Goal: Task Accomplishment & Management: Manage account settings

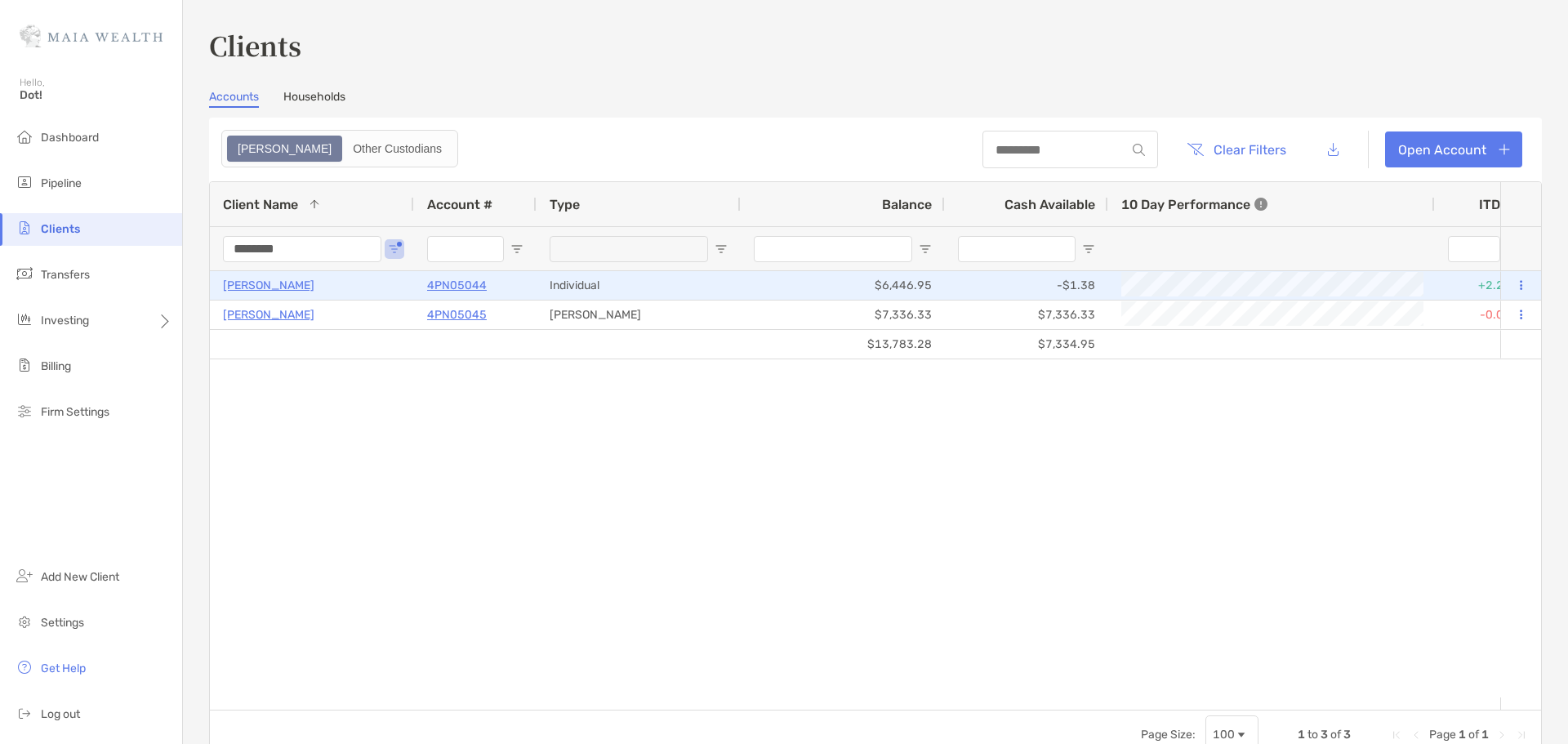
click at [472, 290] on p "4PN05044" at bounding box center [456, 286] width 60 height 20
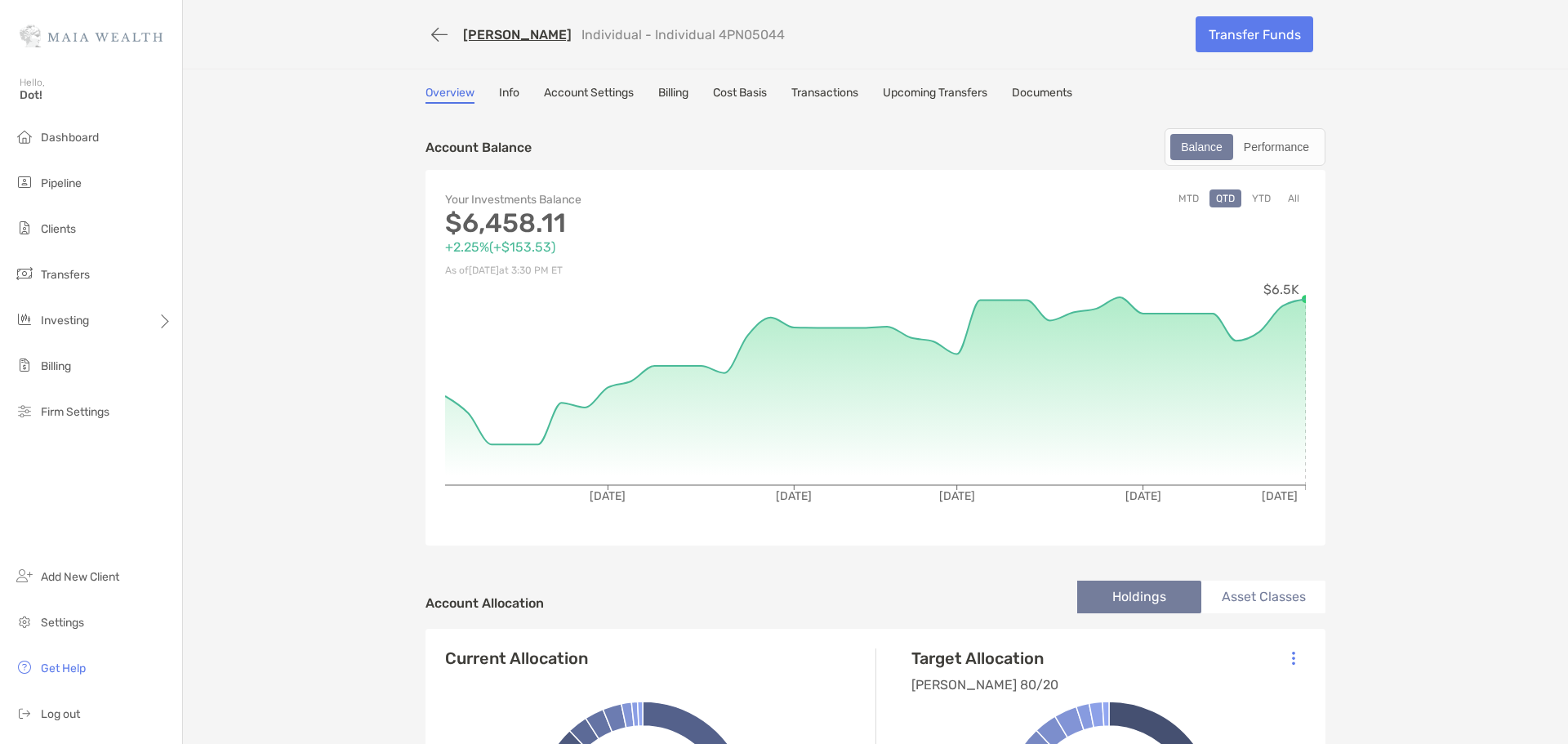
click at [880, 95] on div "Overview Info Account Settings Billing Cost Basis Transactions Upcoming Transfe…" at bounding box center [876, 95] width 900 height 18
click at [856, 94] on link "Transactions" at bounding box center [824, 95] width 67 height 18
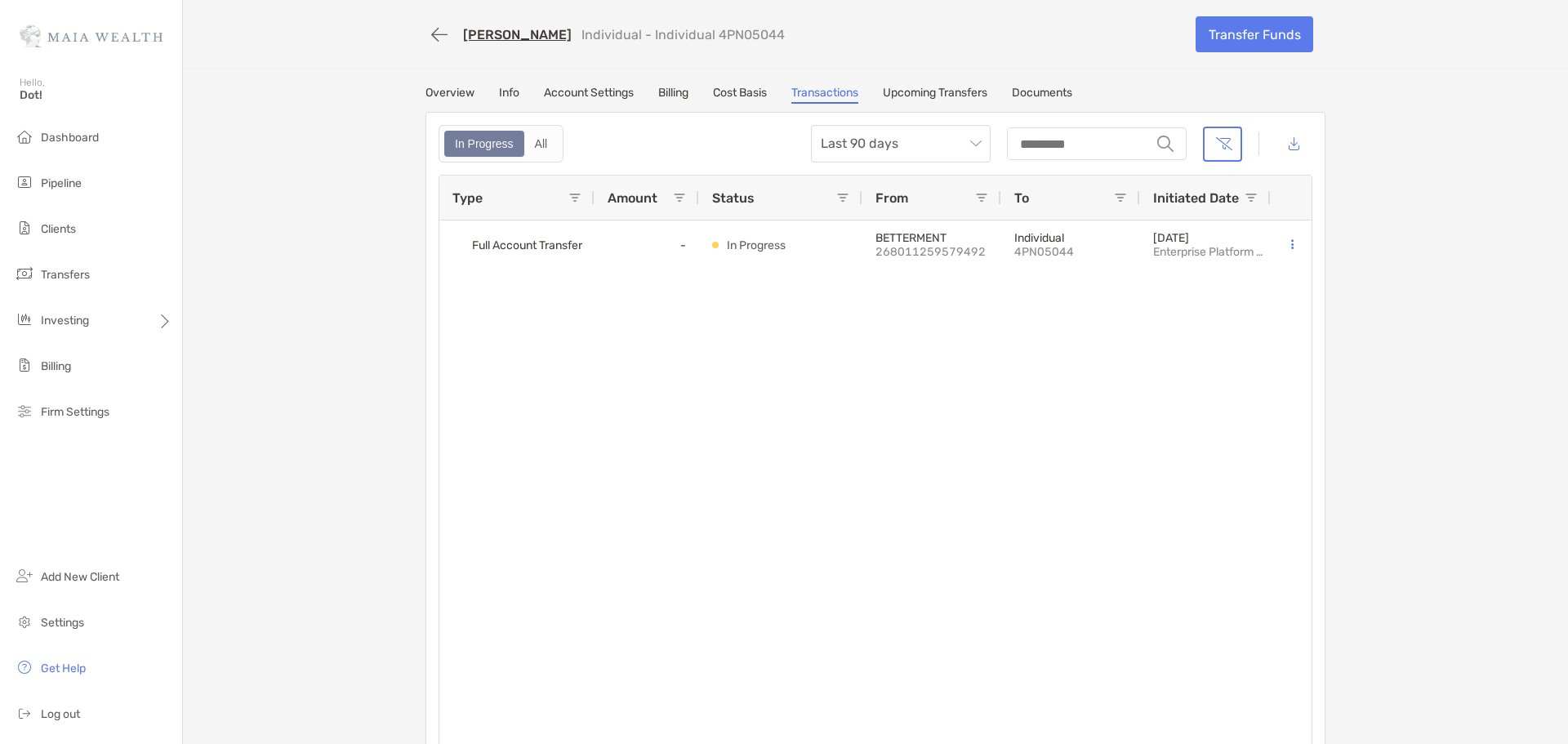
click at [677, 93] on link "Billing" at bounding box center [673, 95] width 30 height 18
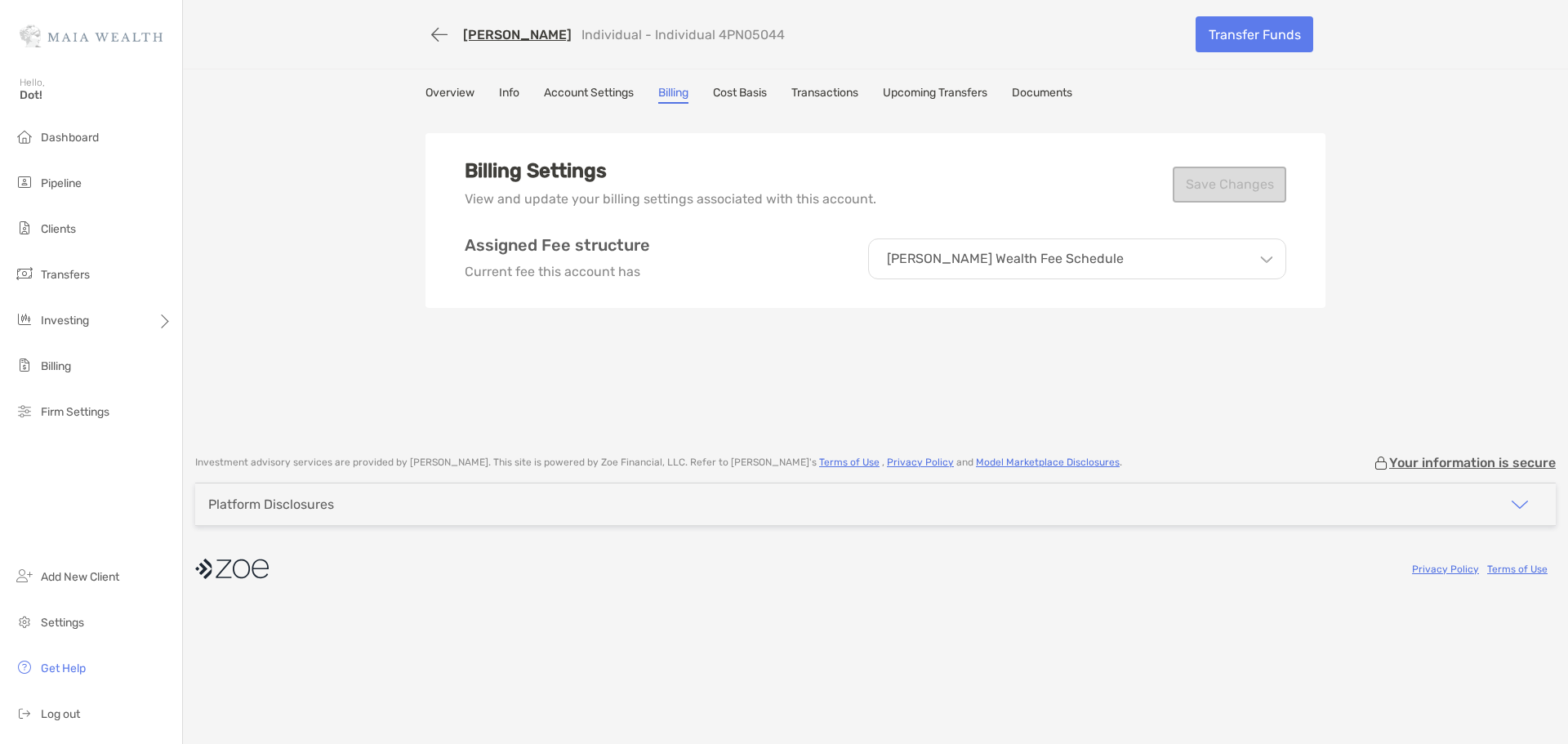
click at [609, 102] on link "Account Settings" at bounding box center [589, 95] width 90 height 18
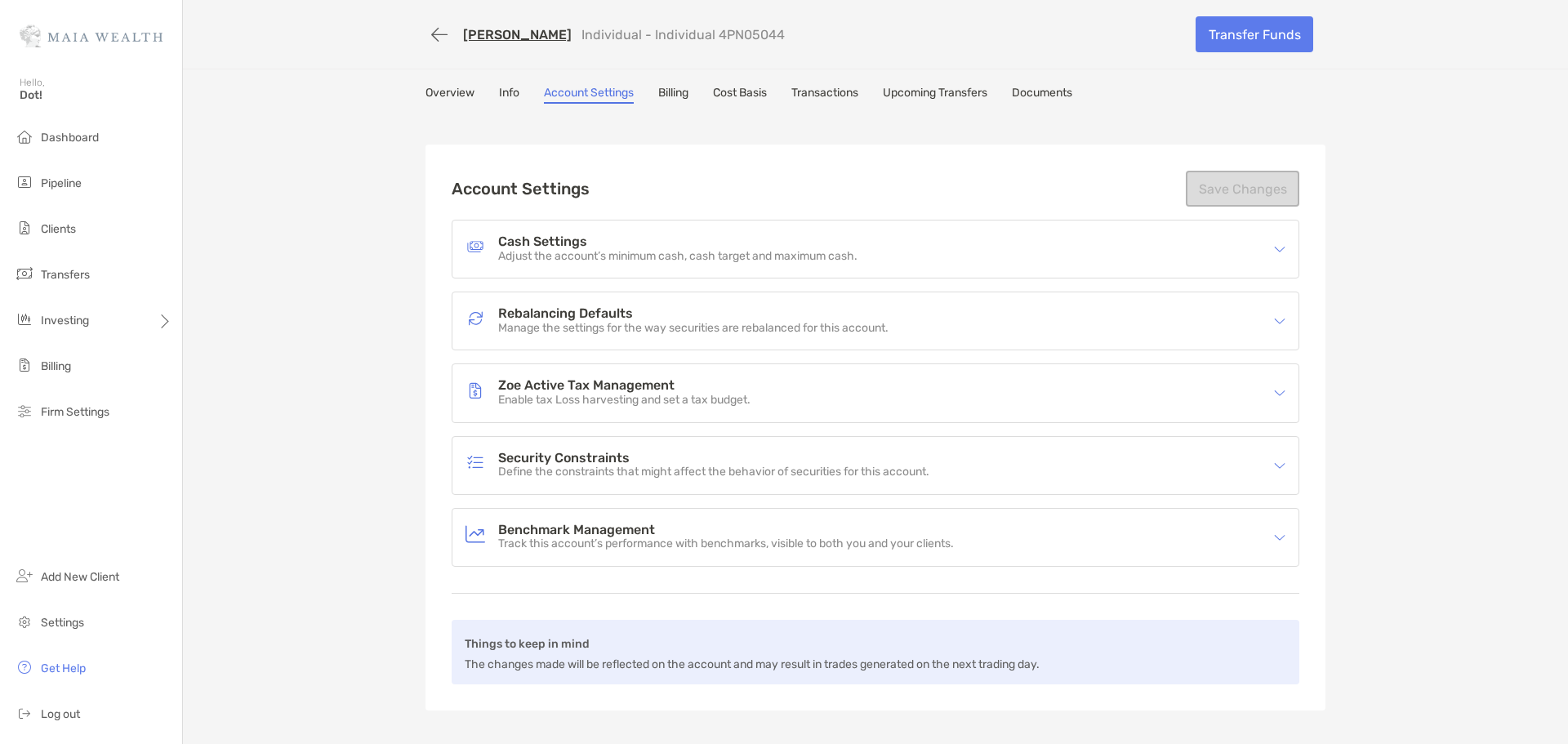
click at [493, 85] on div "[PERSON_NAME] Individual - Individual 4PN05044 Transfer Funds Overview Info Acc…" at bounding box center [876, 372] width 1385 height 744
click at [499, 92] on link "Info" at bounding box center [509, 95] width 20 height 18
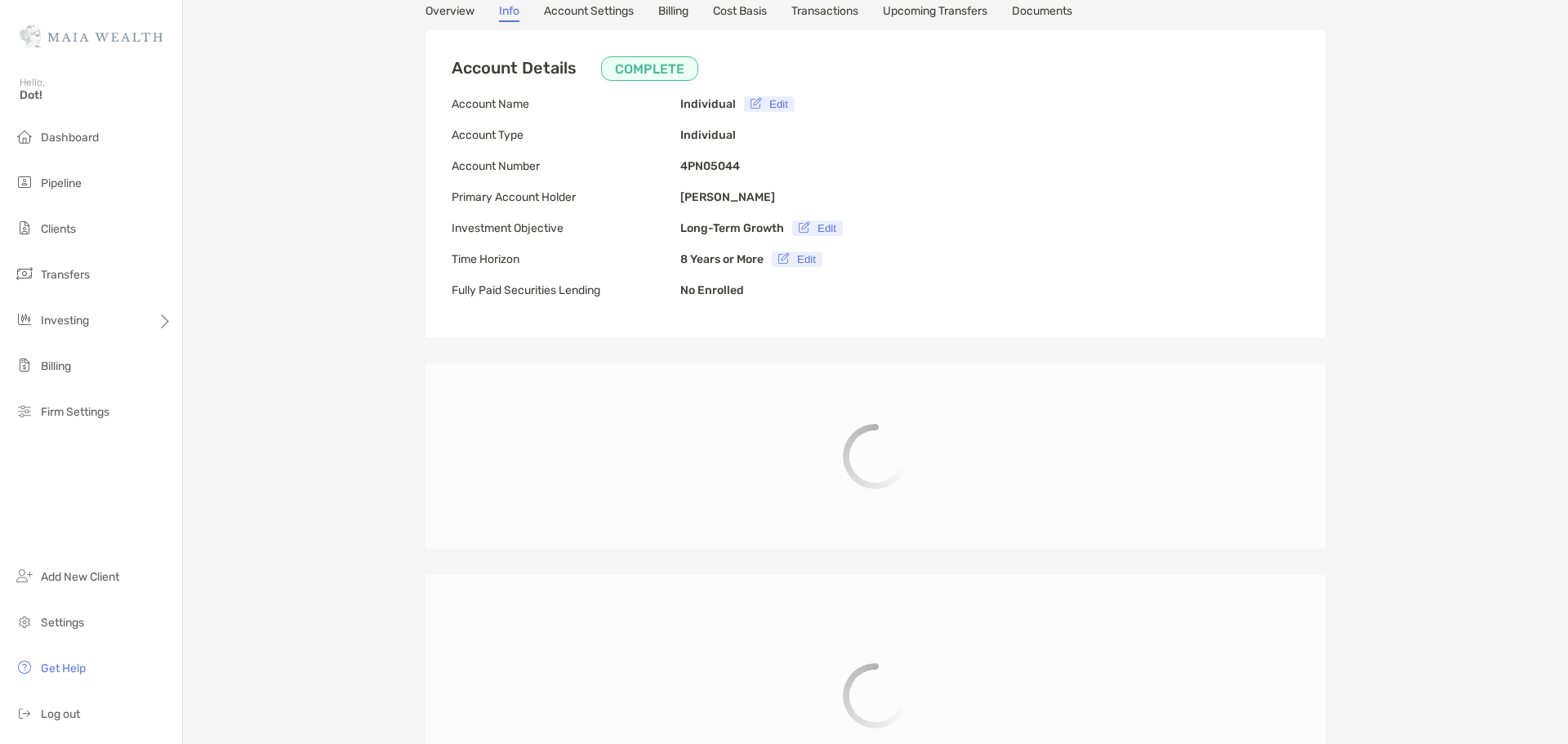
type input "**********"
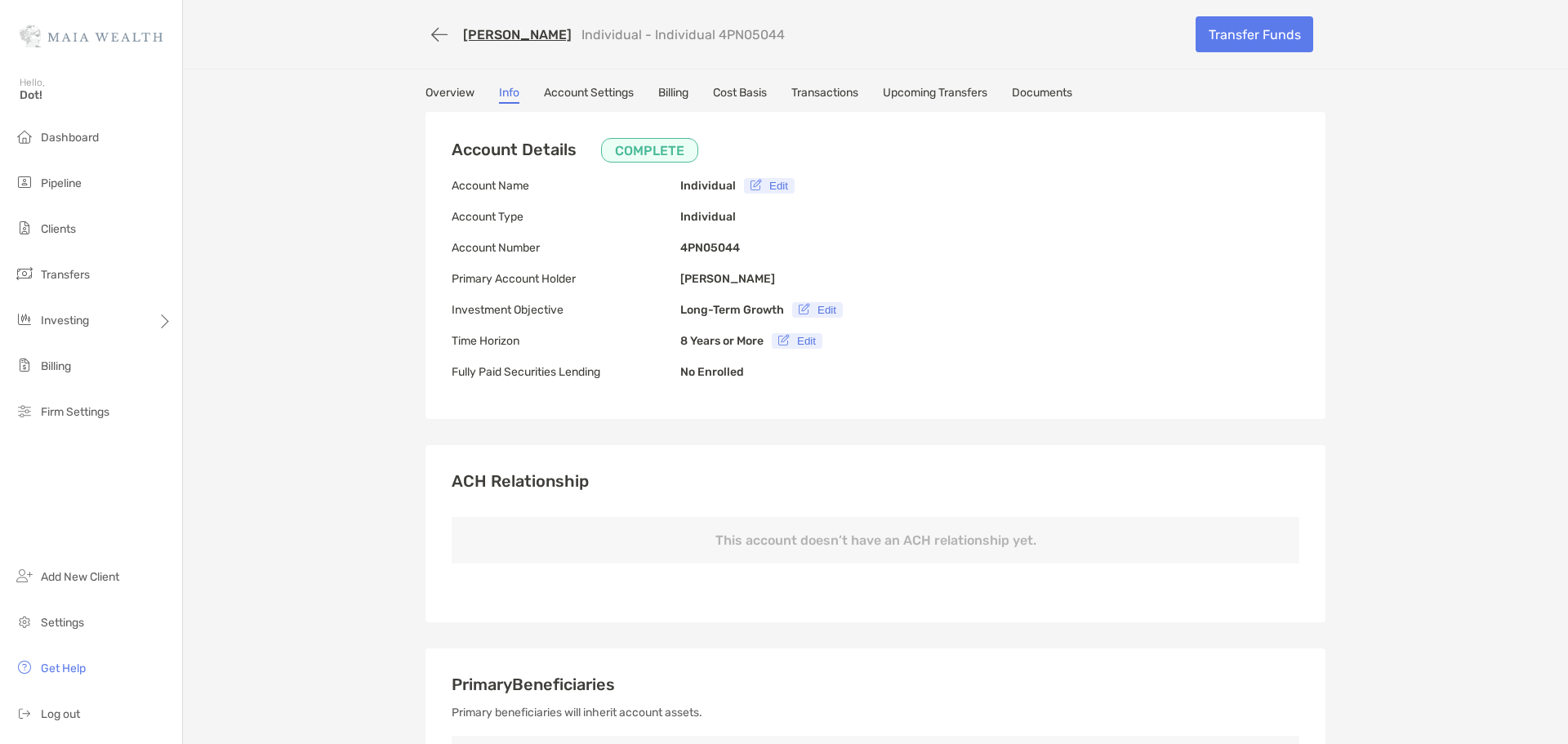
click at [414, 41] on div "[PERSON_NAME] Individual - Individual 4PN05044 Transfer Funds" at bounding box center [876, 34] width 932 height 69
click at [443, 32] on button "button" at bounding box center [440, 34] width 27 height 30
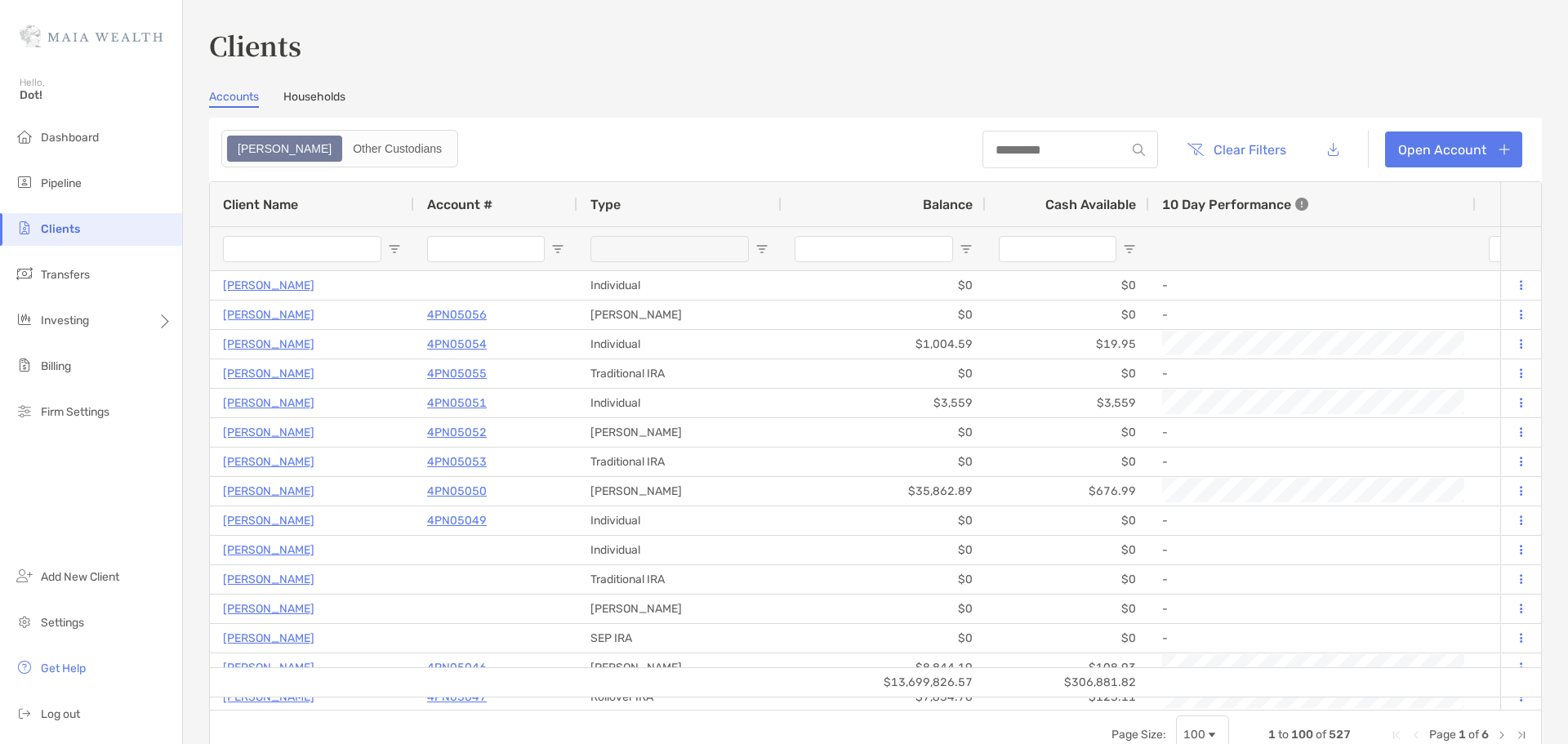
type input "********"
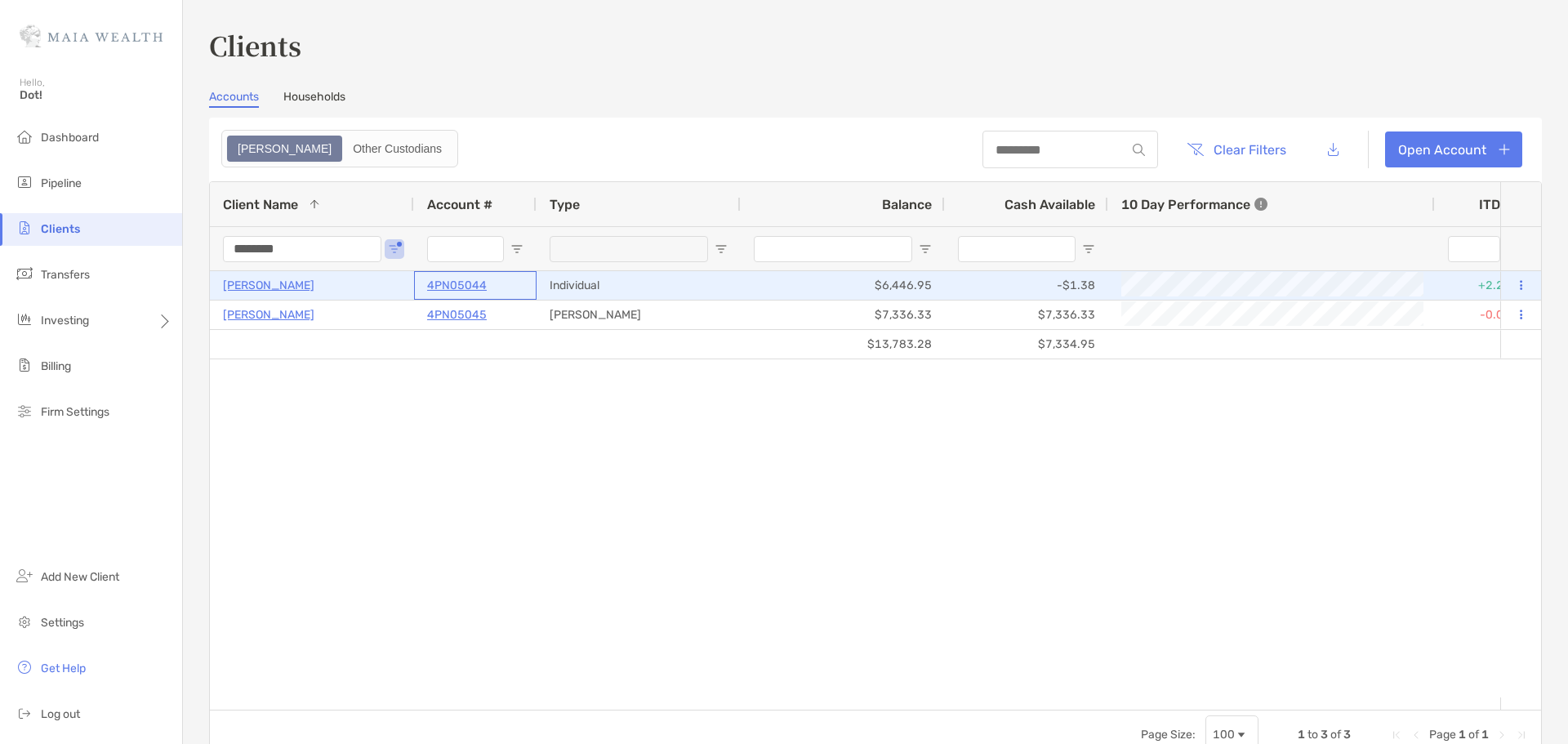
click at [462, 286] on p "4PN05044" at bounding box center [456, 286] width 60 height 20
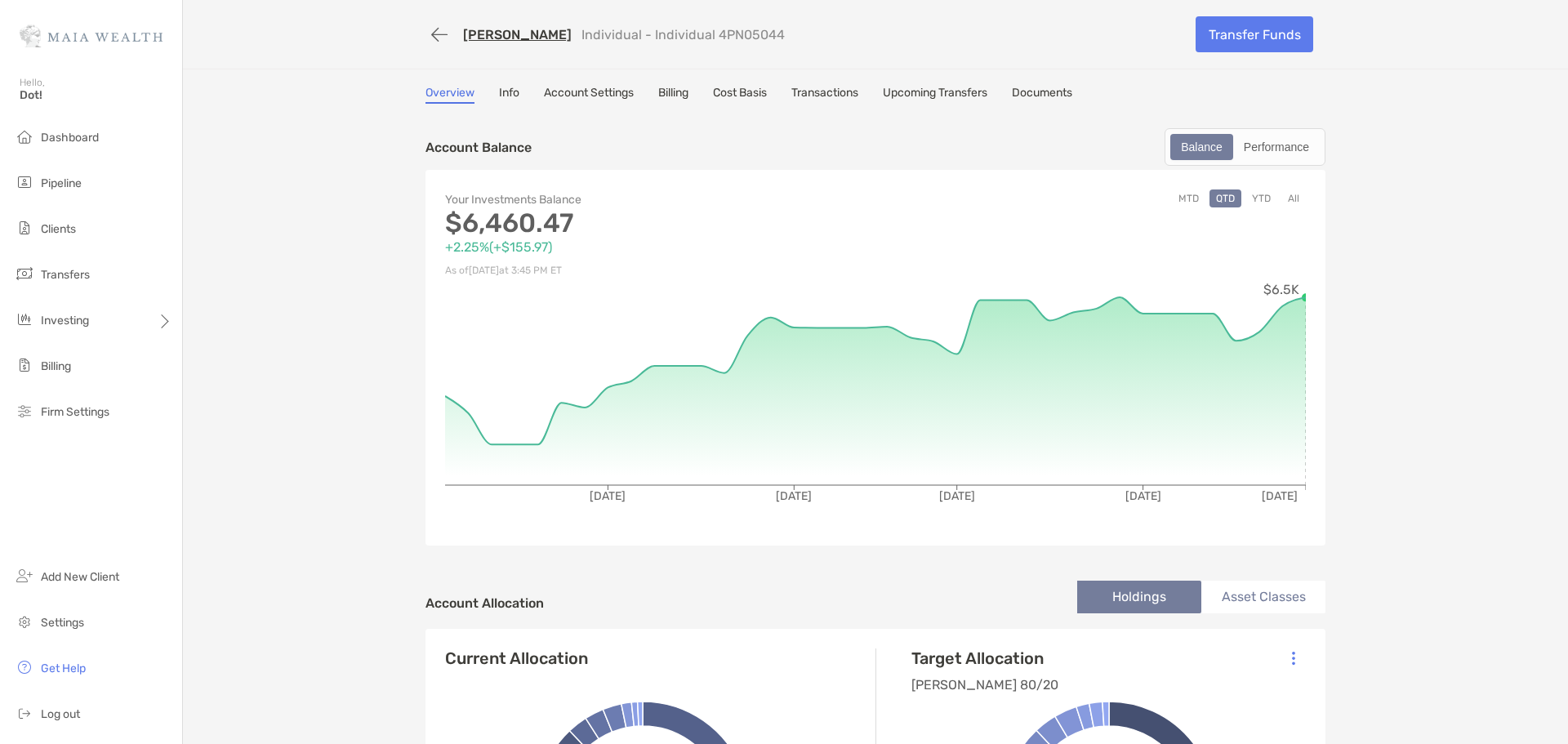
click at [486, 97] on div "Overview Info Account Settings Billing Cost Basis Transactions Upcoming Transfe…" at bounding box center [876, 95] width 900 height 18
click at [499, 92] on link "Info" at bounding box center [509, 95] width 20 height 18
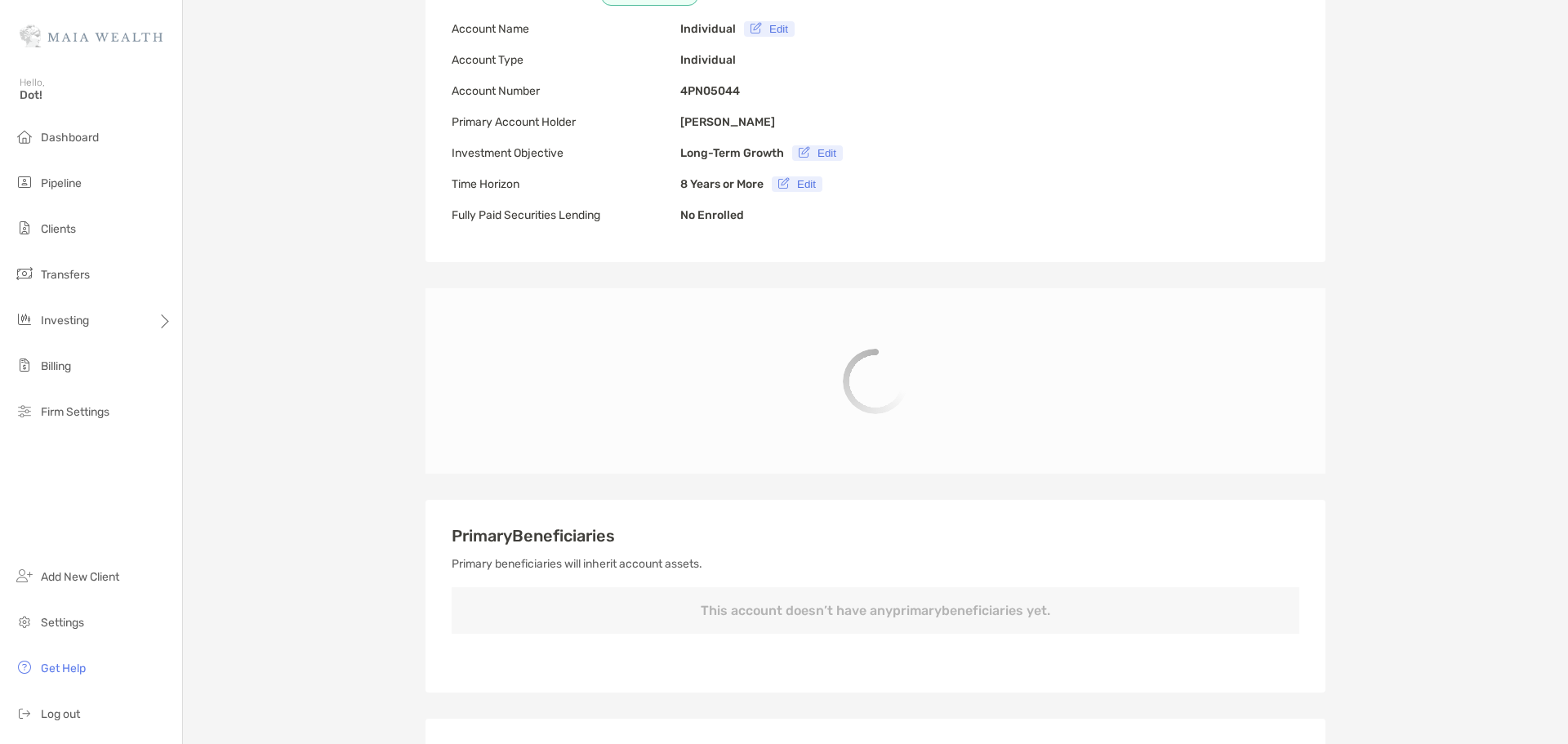
scroll to position [163, 0]
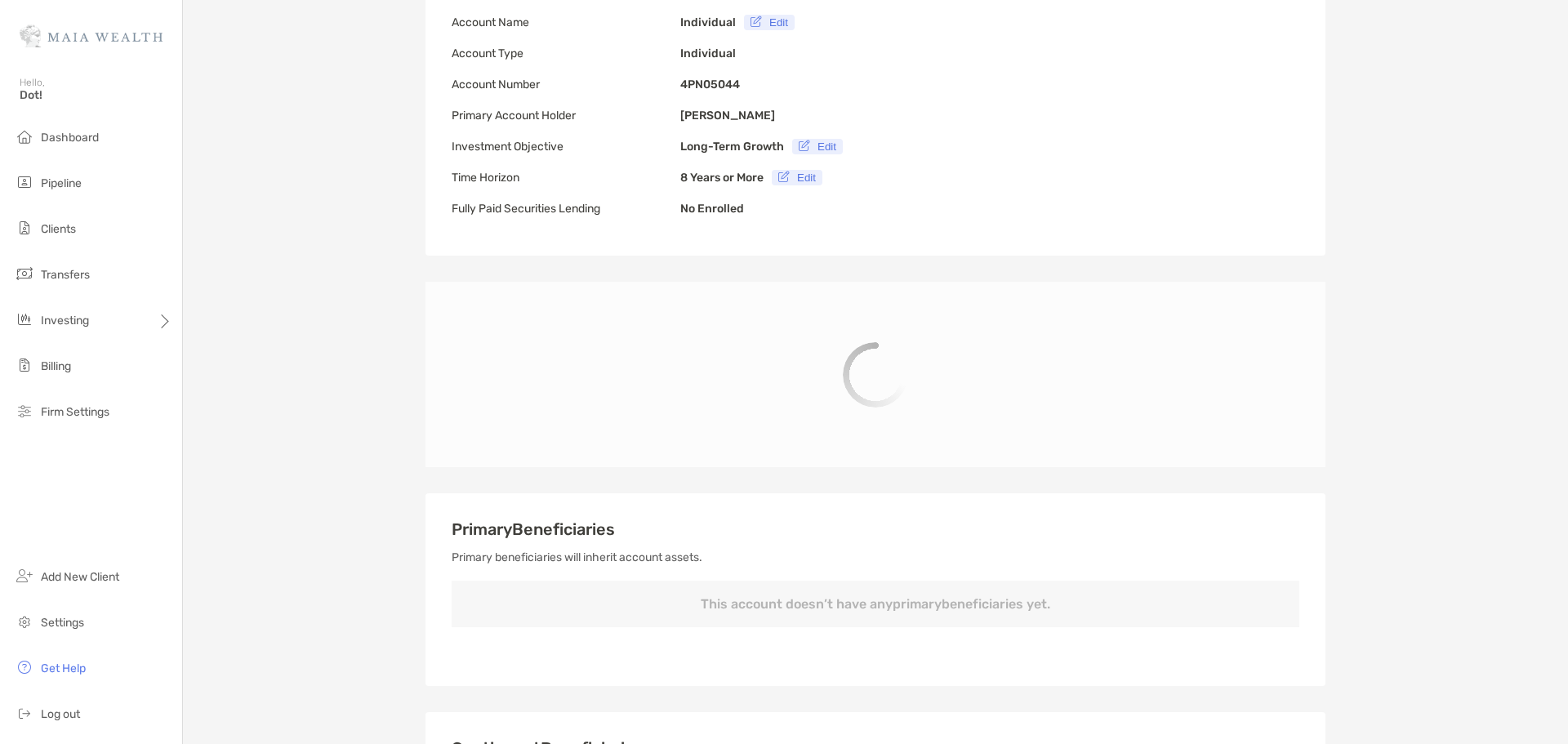
type input "**********"
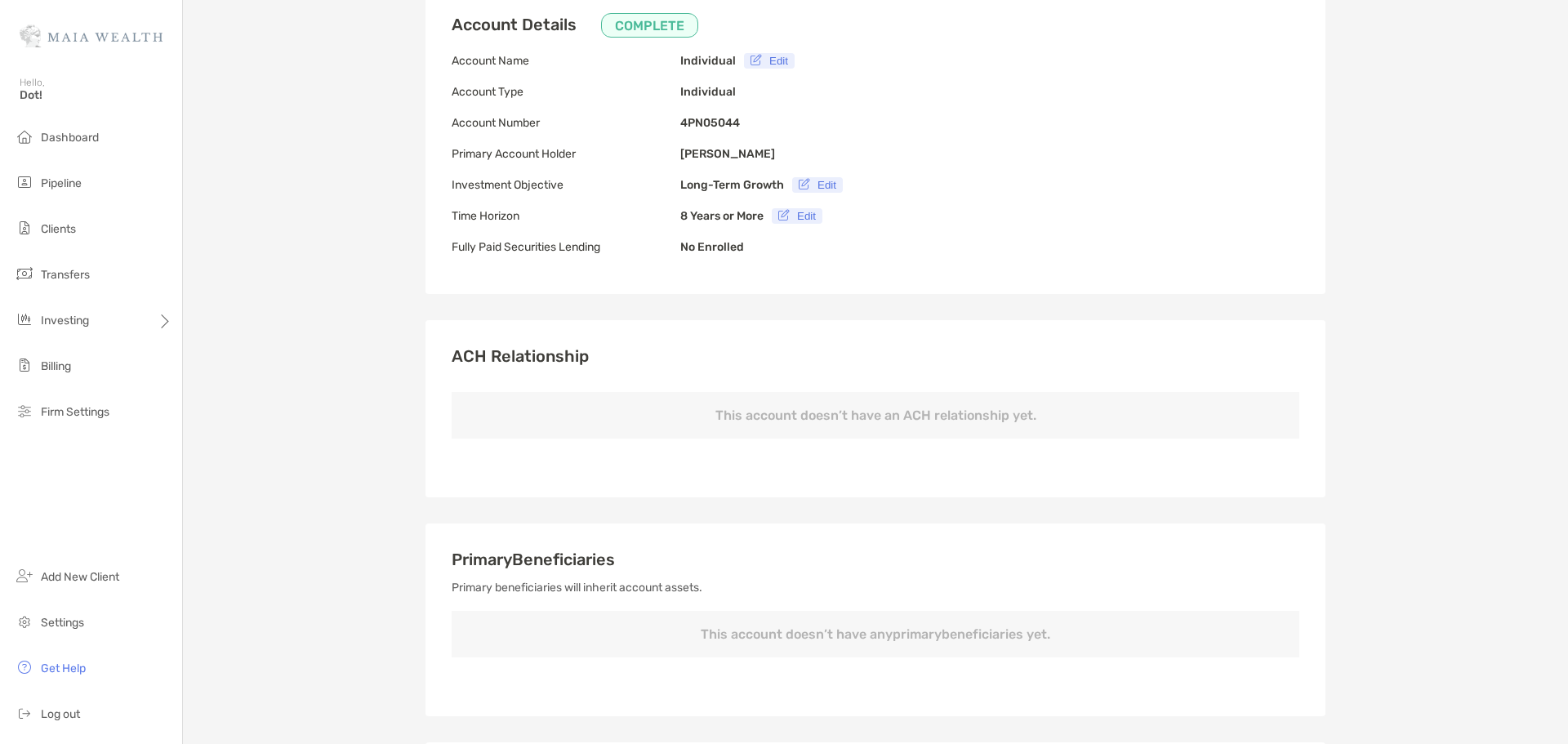
scroll to position [0, 0]
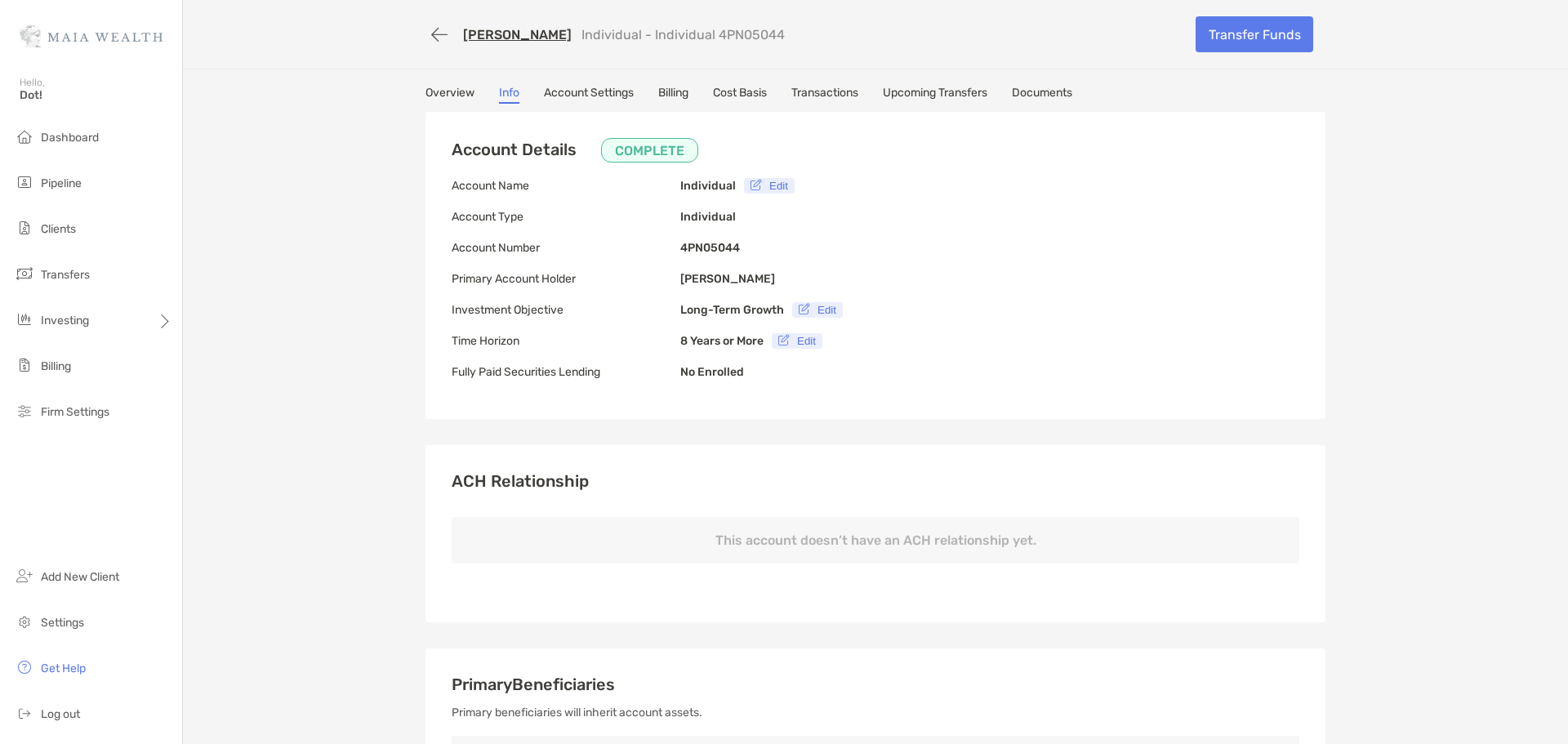
click at [581, 100] on link "Account Settings" at bounding box center [589, 95] width 90 height 18
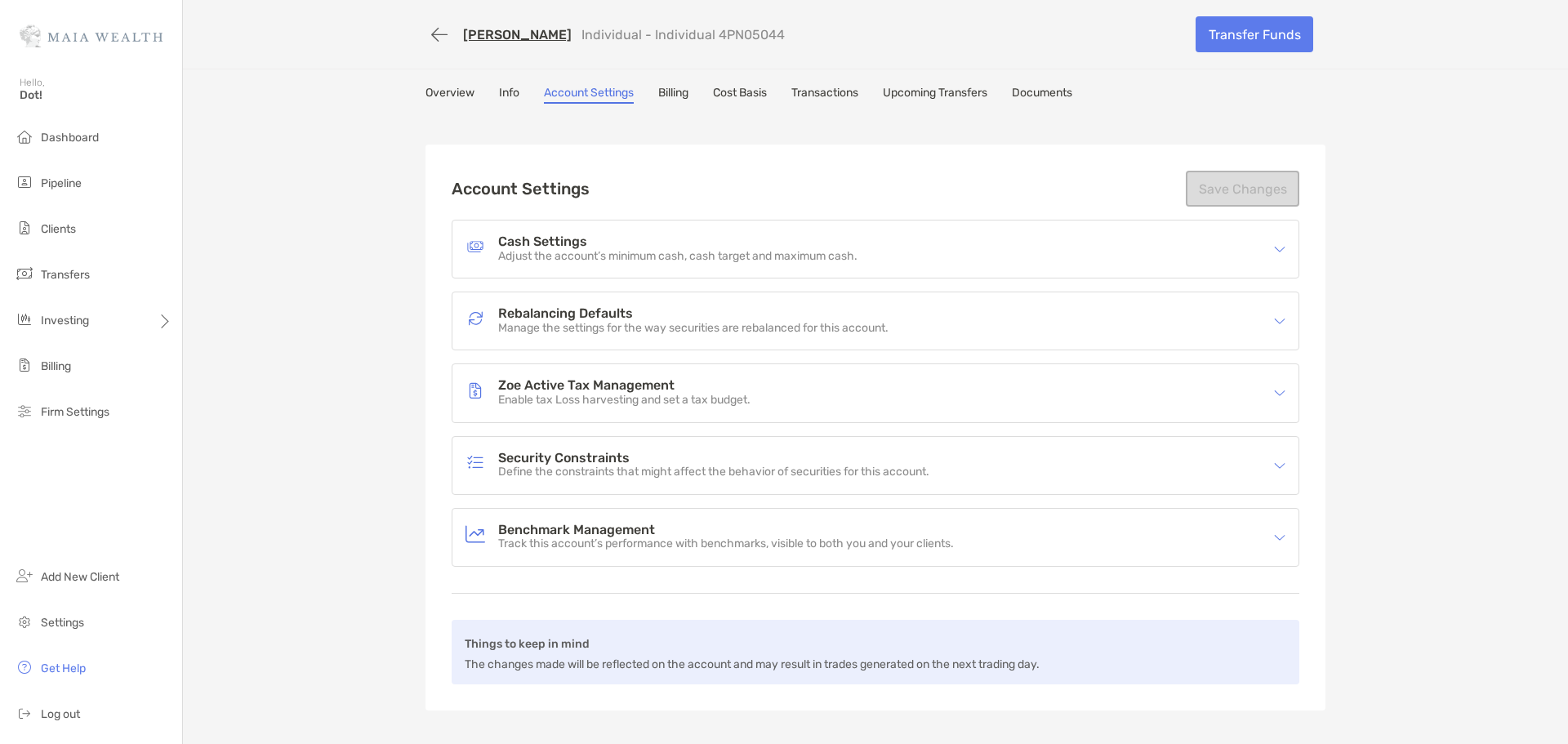
click at [428, 94] on link "Overview" at bounding box center [451, 95] width 49 height 18
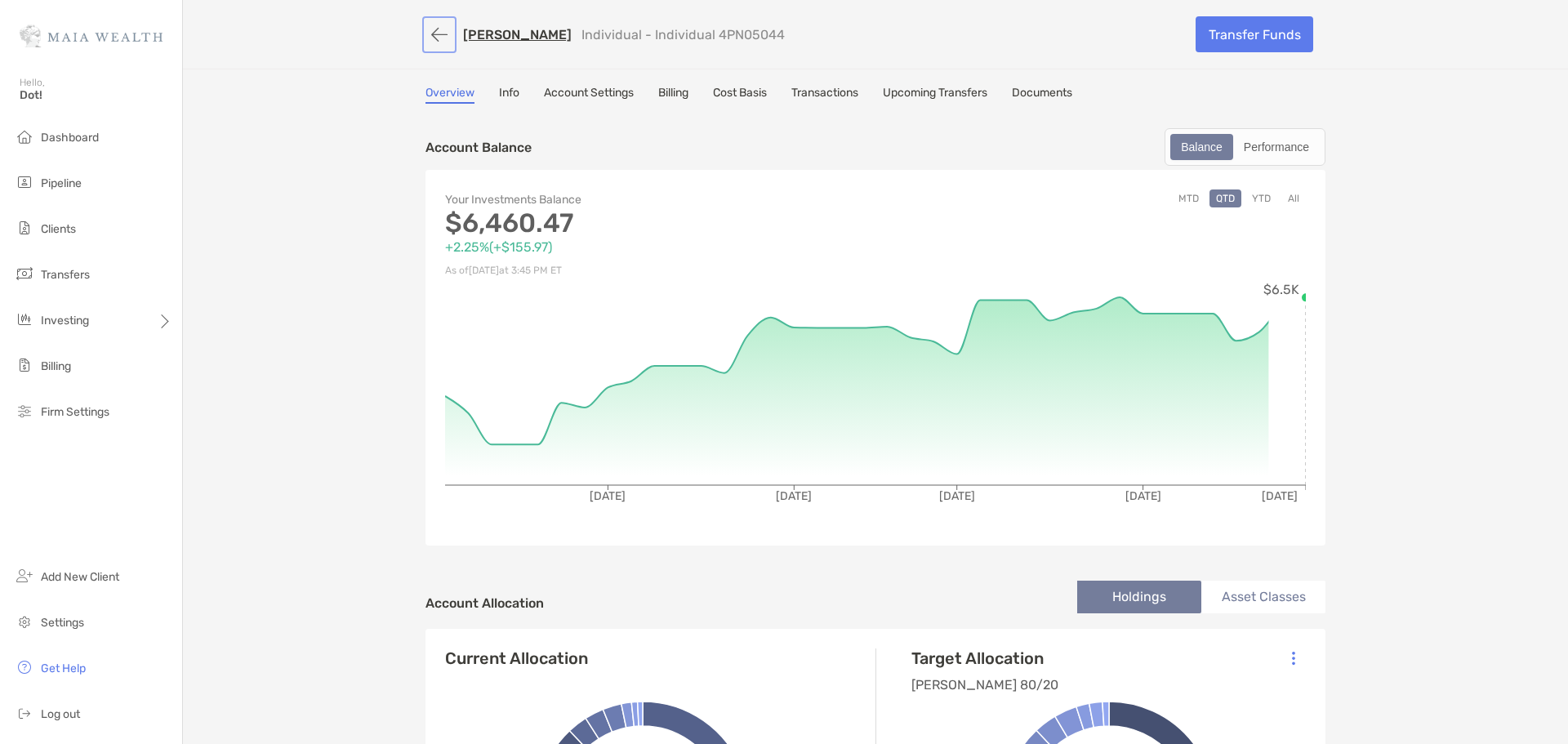
click at [428, 30] on button "button" at bounding box center [440, 34] width 27 height 30
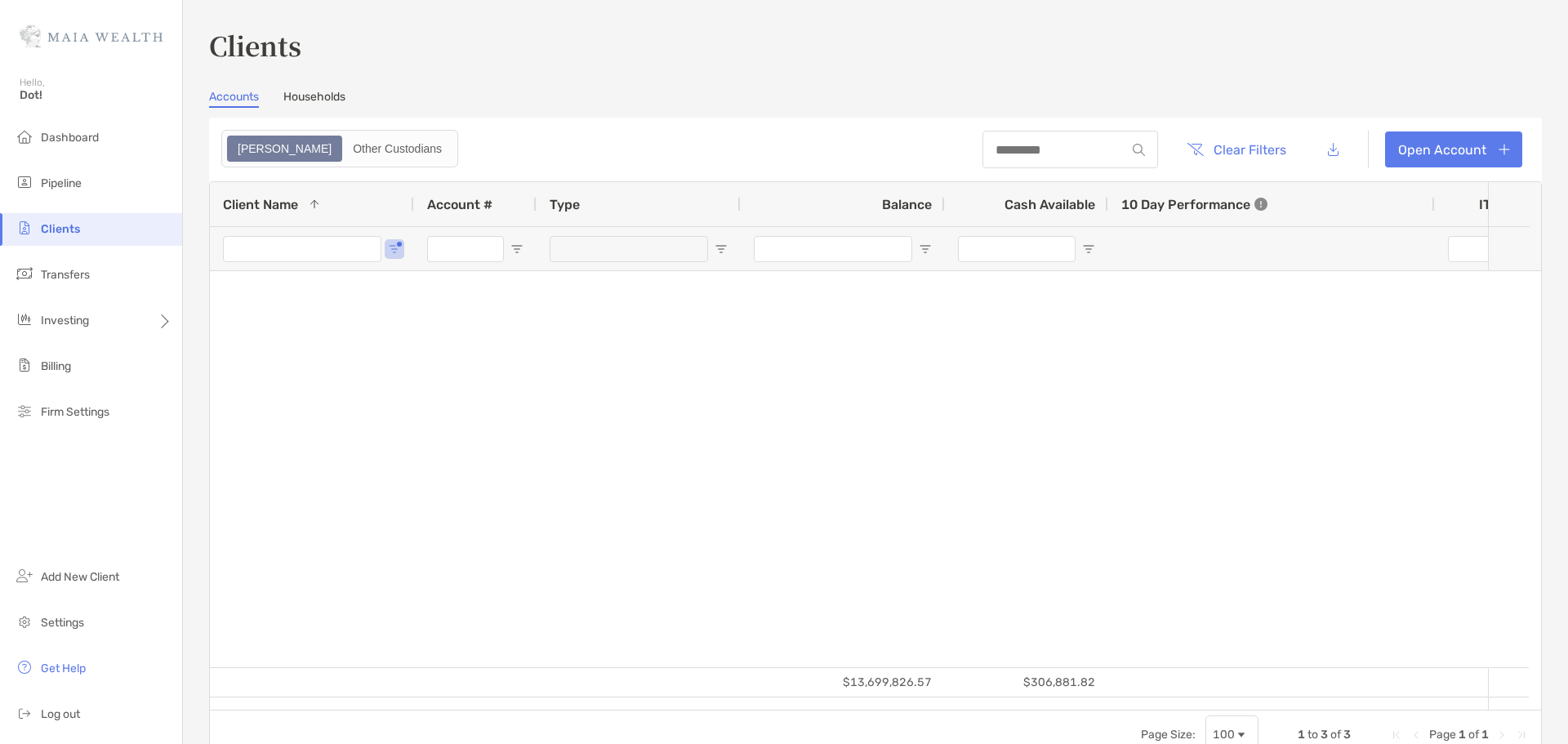
type input "********"
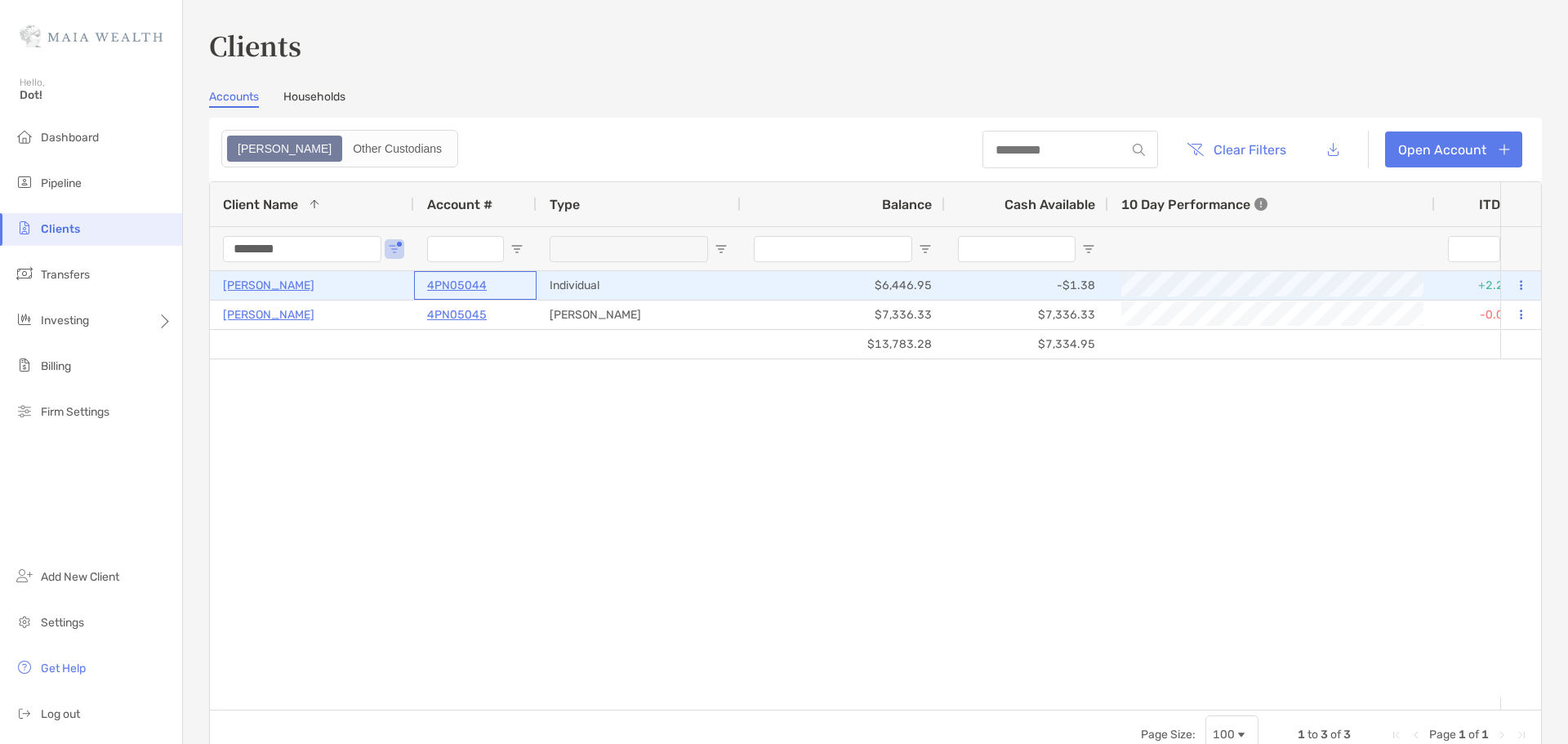
click at [457, 290] on p "4PN05044" at bounding box center [456, 286] width 60 height 20
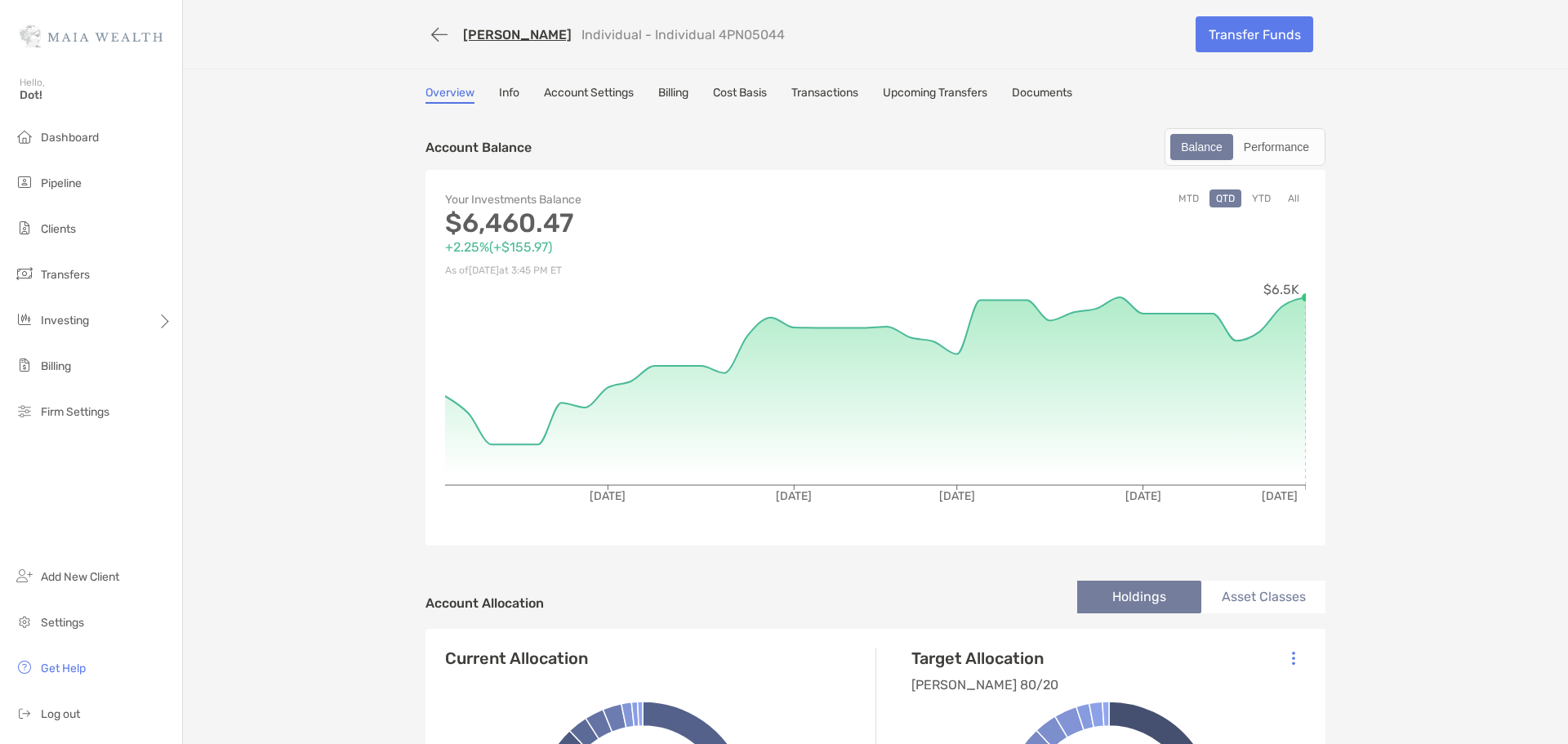
click at [1257, 176] on div "Your Investments Balance $6,460.47 +2.25% ( +$155.97 ) As of [DATE] 3:45 PM ET …" at bounding box center [876, 357] width 900 height 376
click at [1264, 158] on div "Performance" at bounding box center [1276, 147] width 83 height 23
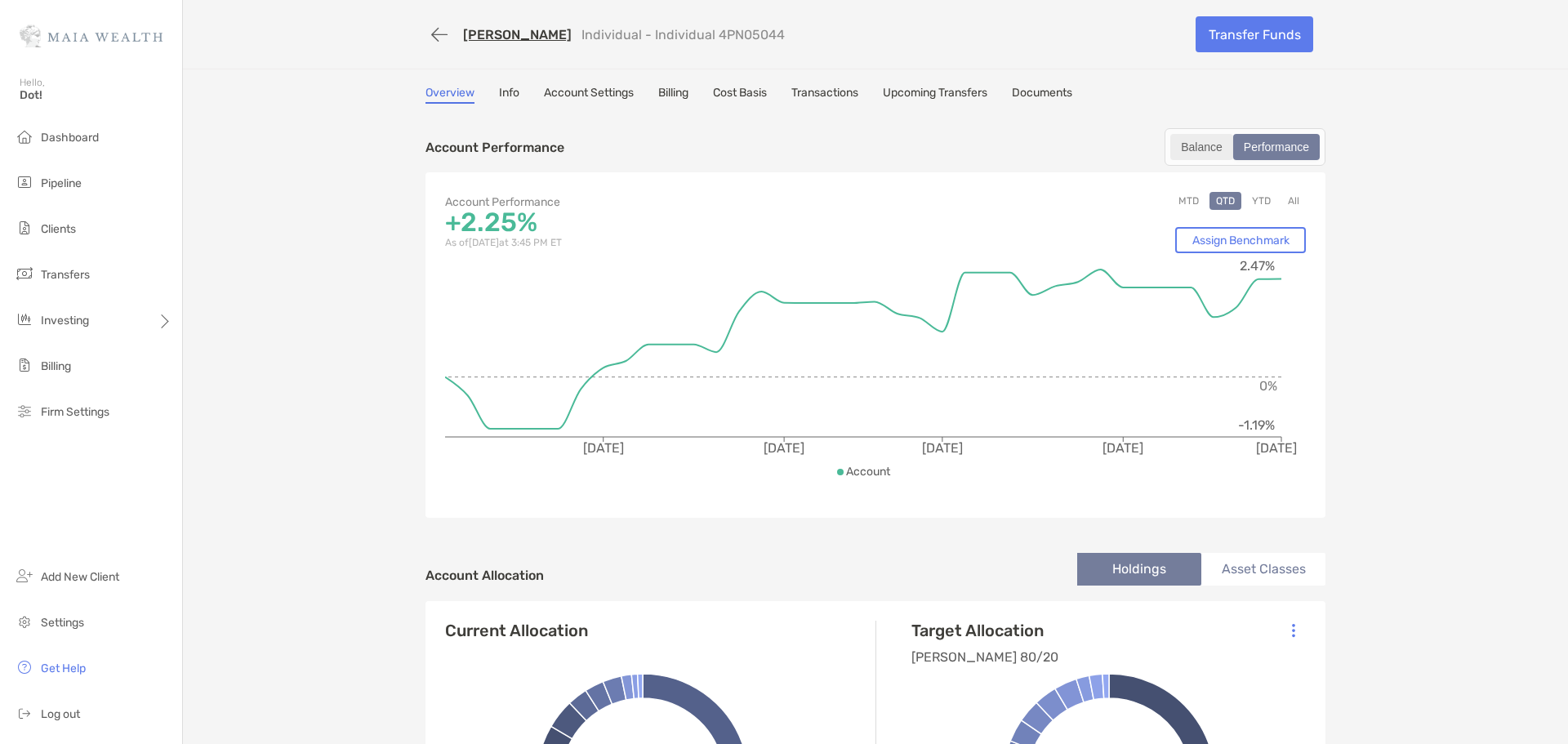
click at [1201, 147] on div "Balance" at bounding box center [1202, 147] width 60 height 23
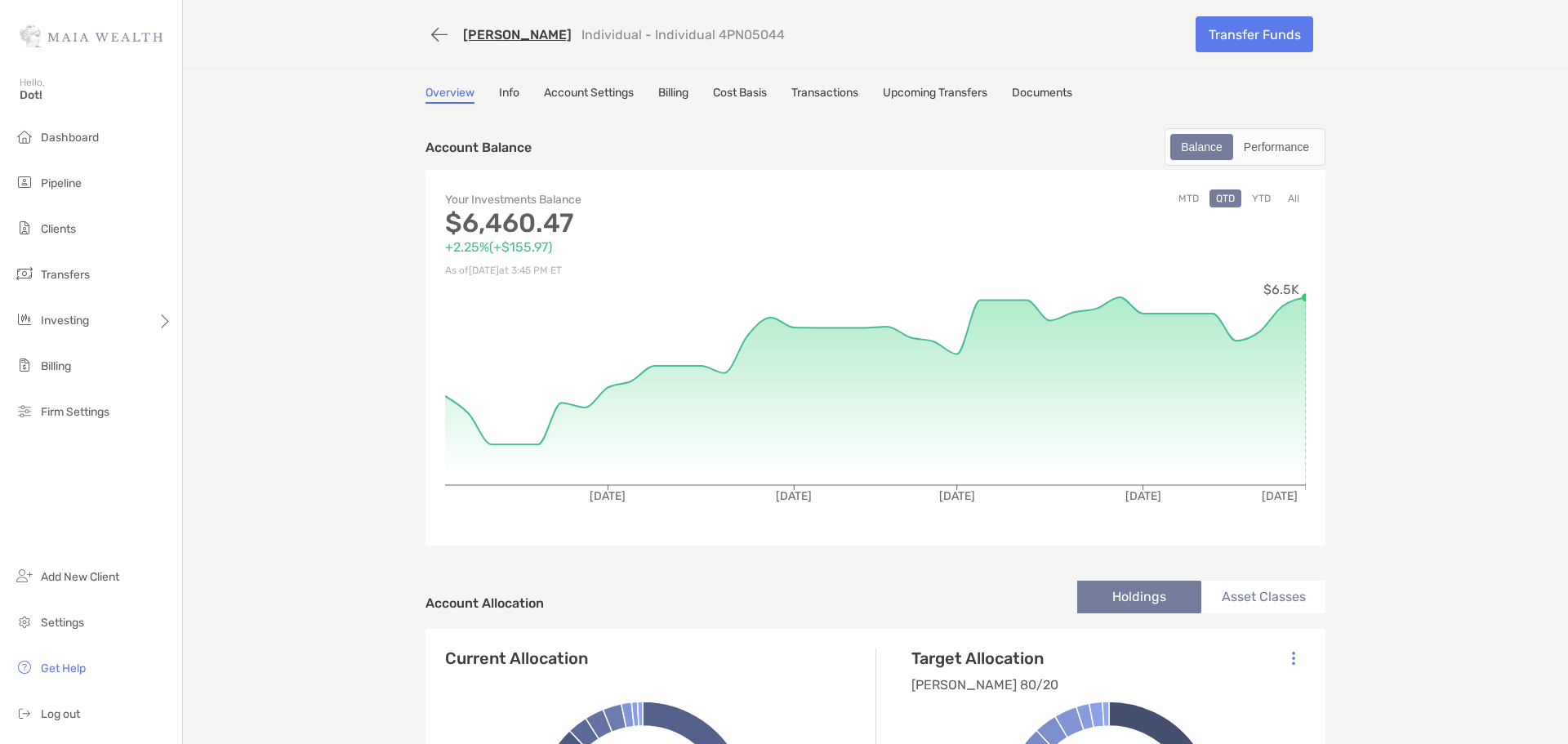
click at [1027, 101] on link "Documents" at bounding box center [1042, 95] width 60 height 18
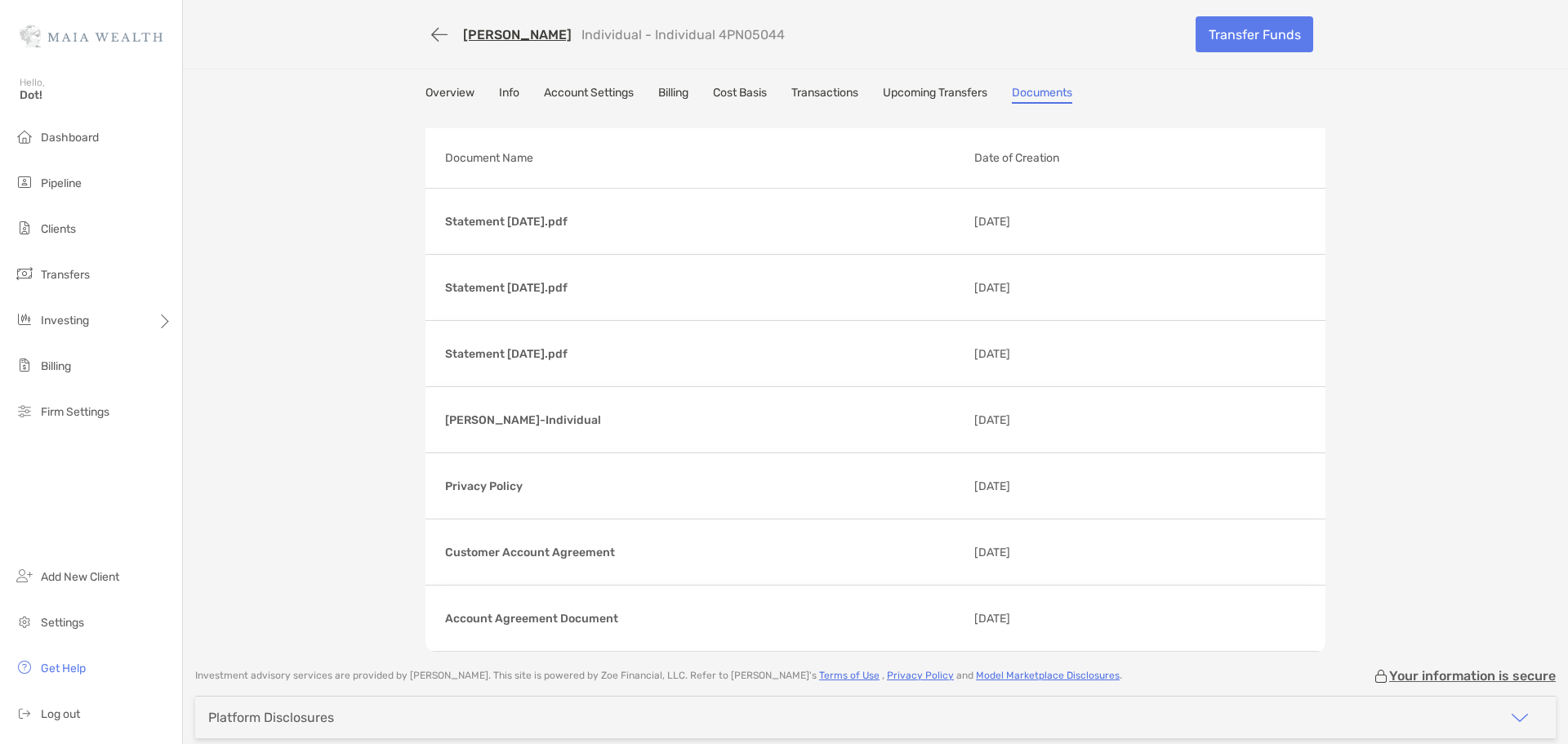
click at [923, 89] on link "Upcoming Transfers" at bounding box center [935, 95] width 104 height 18
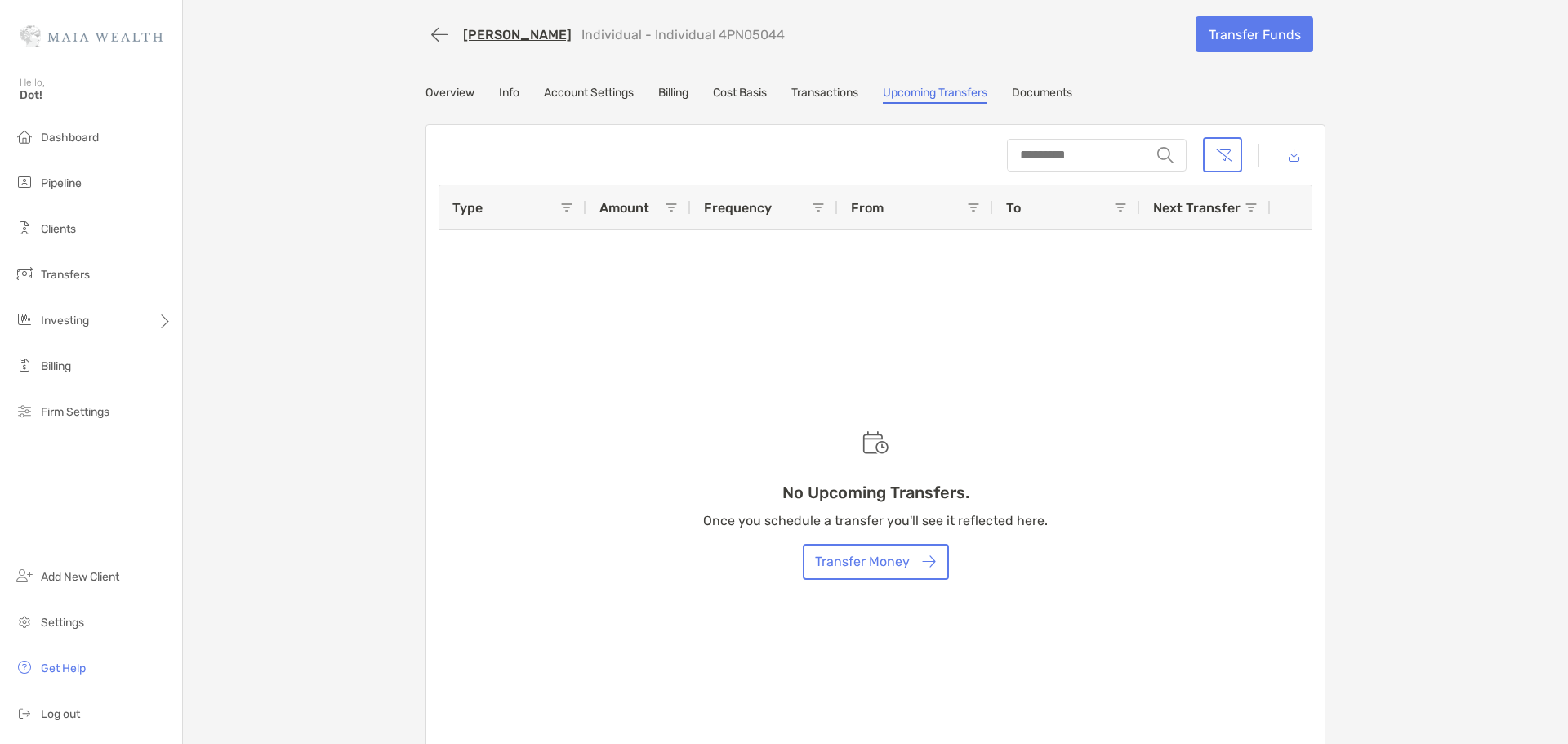
click at [827, 104] on div "Overview Info Account Settings Billing Cost Basis Transactions Upcoming Transfe…" at bounding box center [876, 432] width 932 height 693
click at [831, 91] on link "Transactions" at bounding box center [824, 95] width 67 height 18
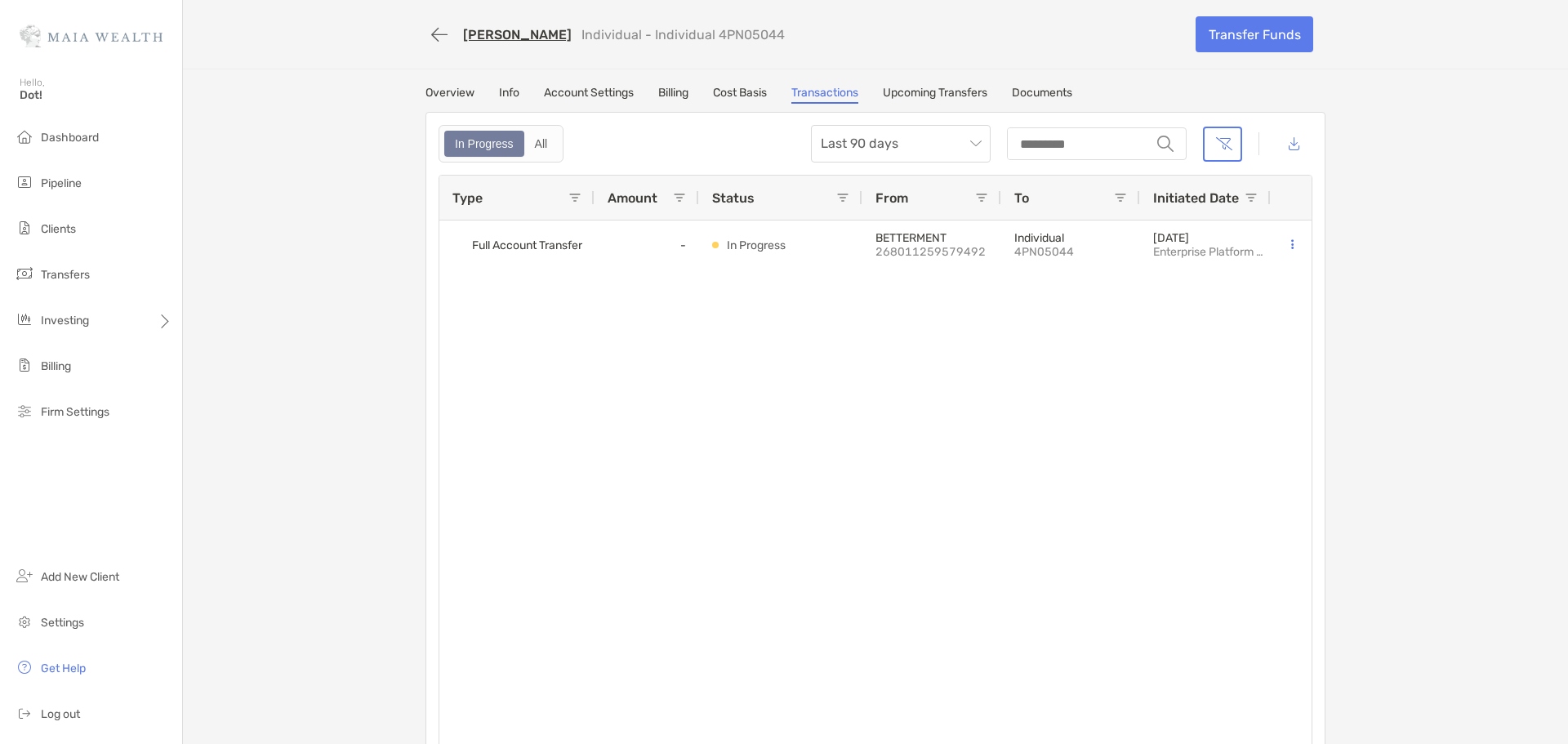
click at [722, 104] on div "Overview Info Account Settings Billing Cost Basis Transactions Upcoming Transfe…" at bounding box center [876, 428] width 932 height 684
click at [732, 89] on link "Cost Basis" at bounding box center [740, 95] width 54 height 18
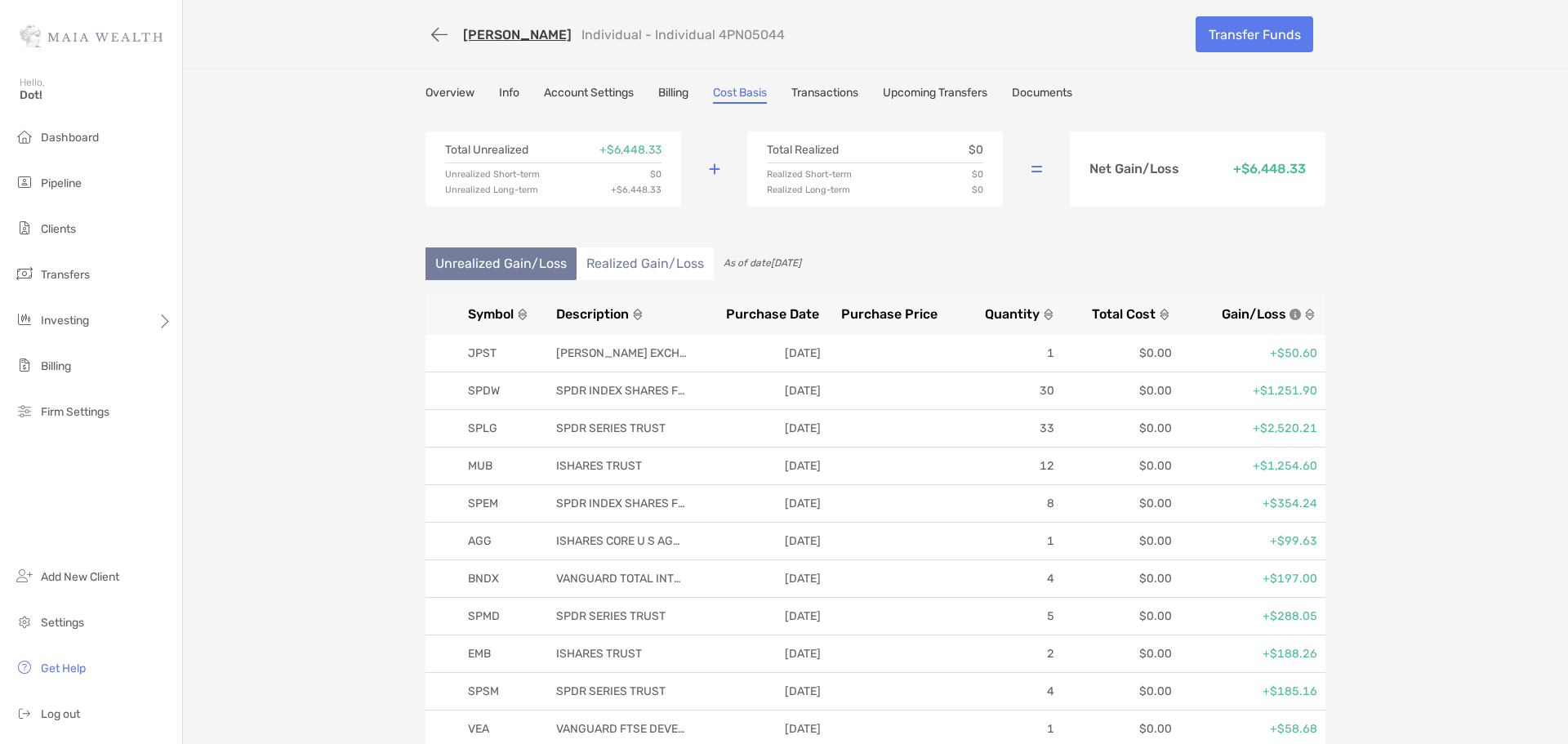
click at [570, 103] on link "Account Settings" at bounding box center [589, 95] width 90 height 18
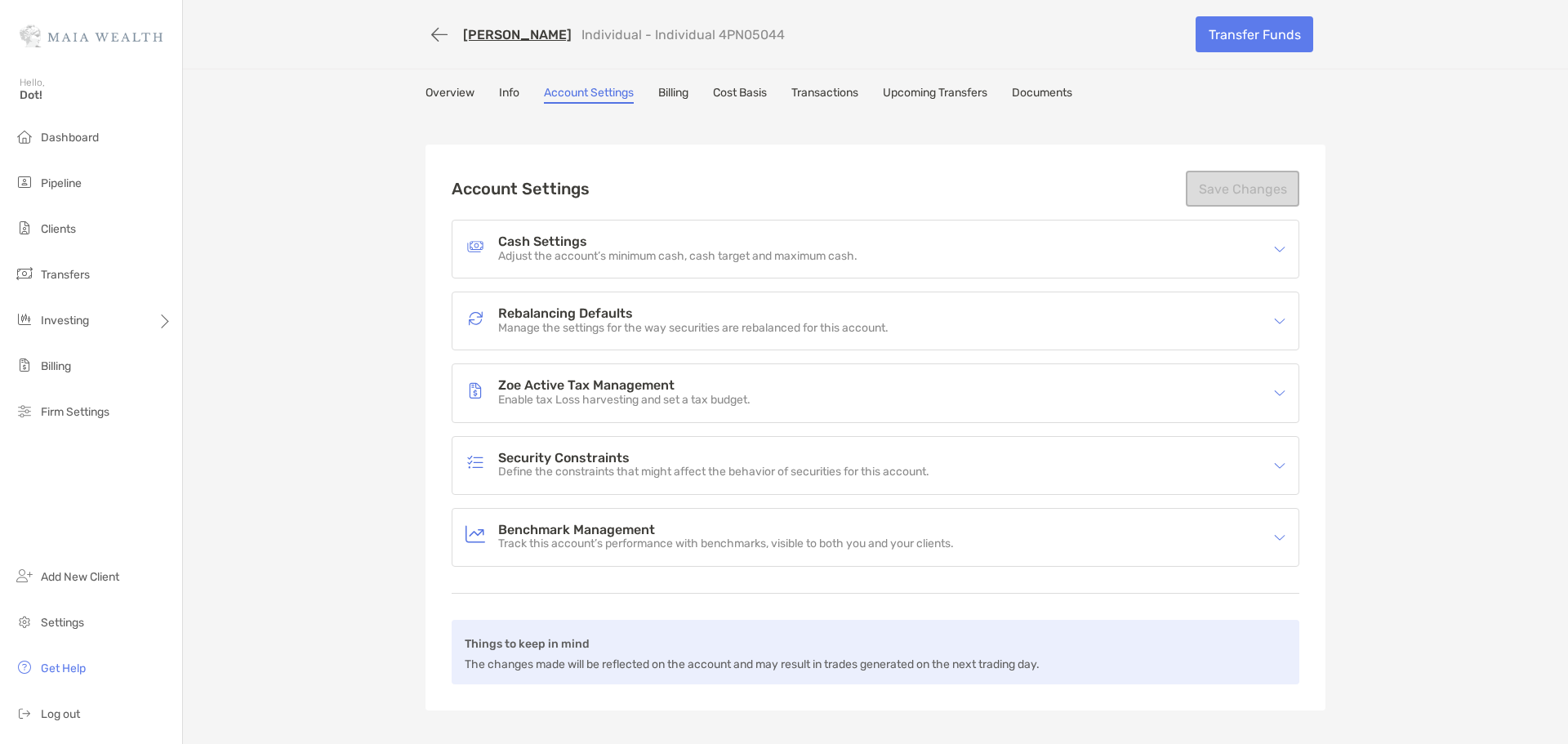
click at [515, 104] on div "Overview Info Account Settings Billing Cost Basis Transactions Upcoming Transfe…" at bounding box center [876, 415] width 932 height 658
click at [506, 96] on link "Info" at bounding box center [509, 95] width 20 height 18
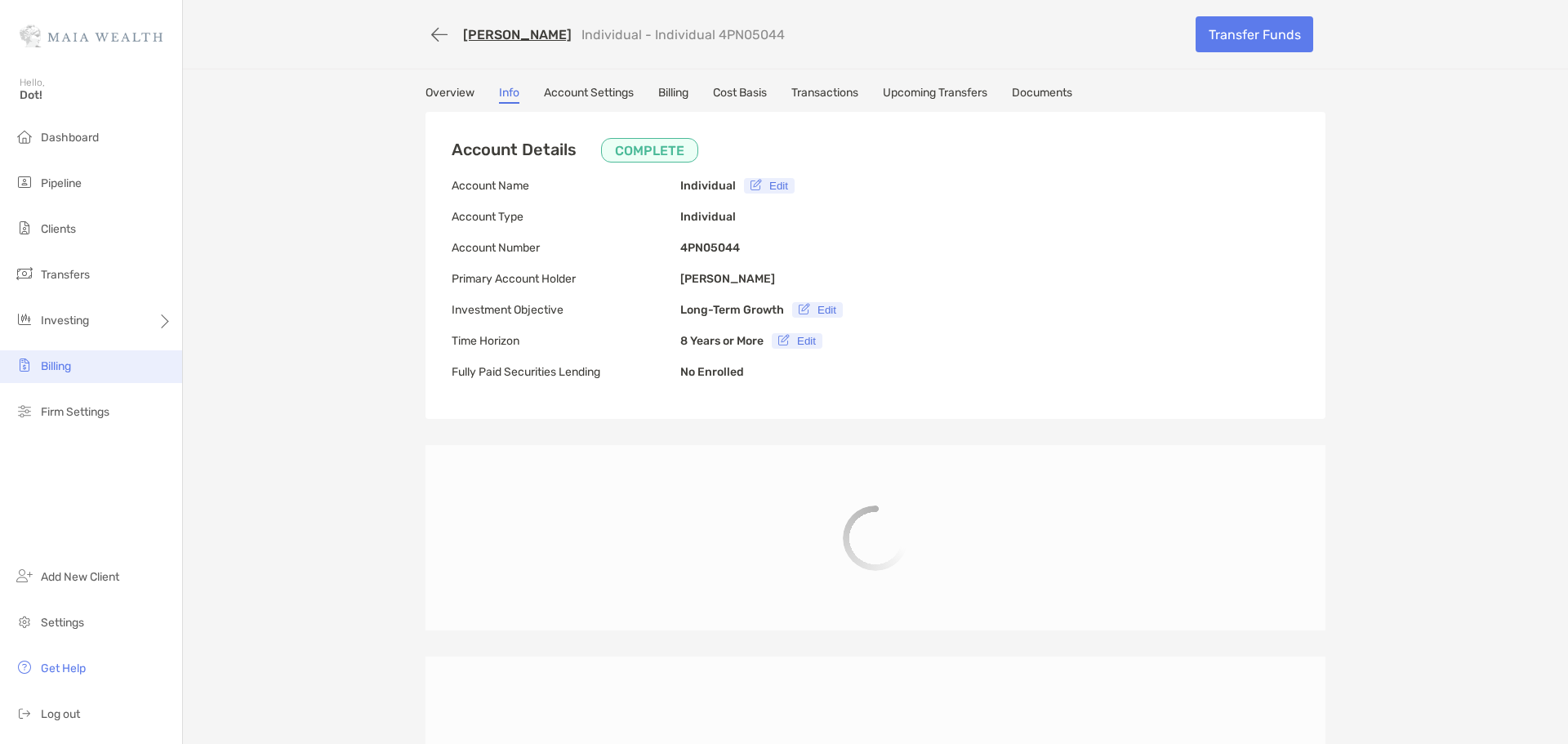
type input "**********"
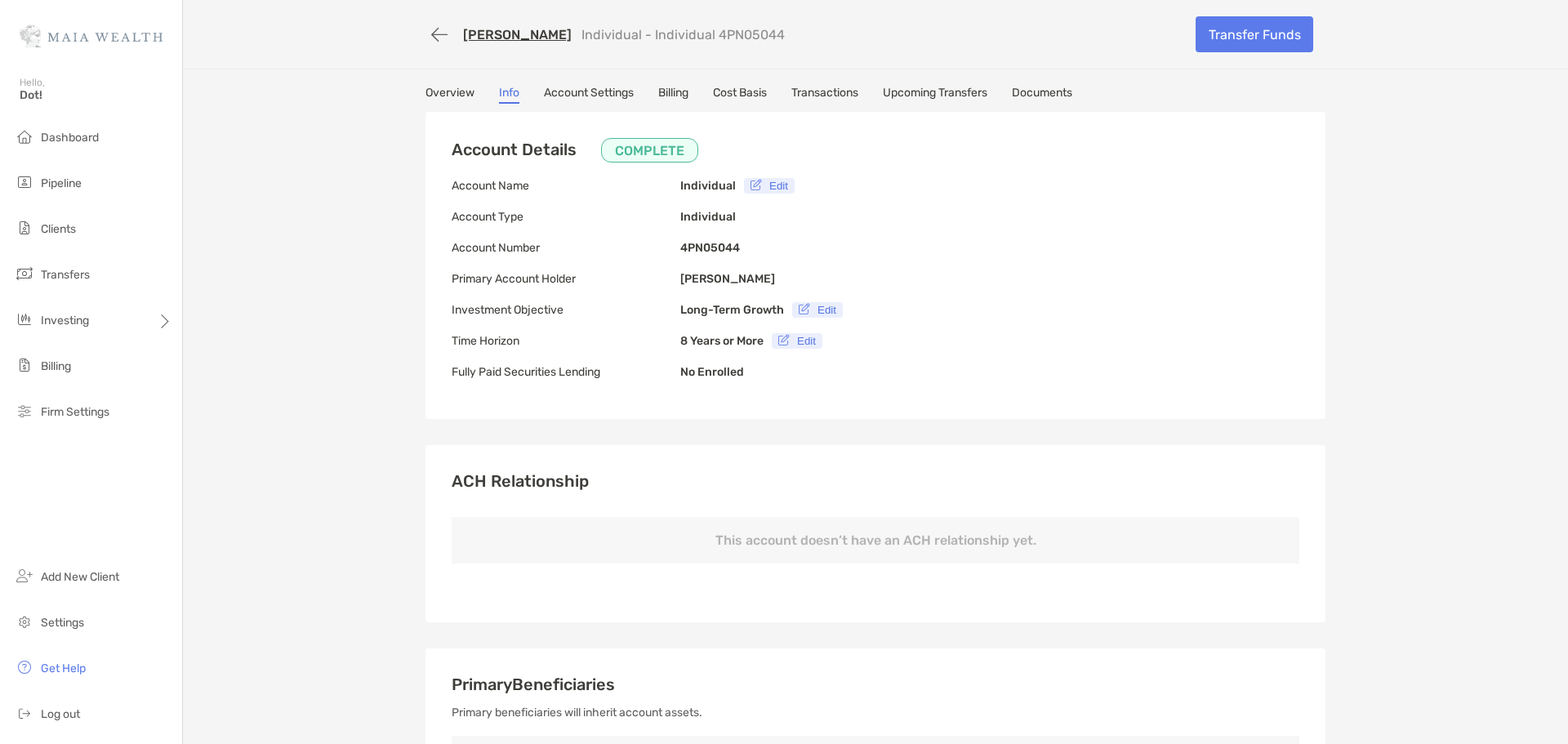
click at [626, 98] on link "Account Settings" at bounding box center [589, 95] width 90 height 18
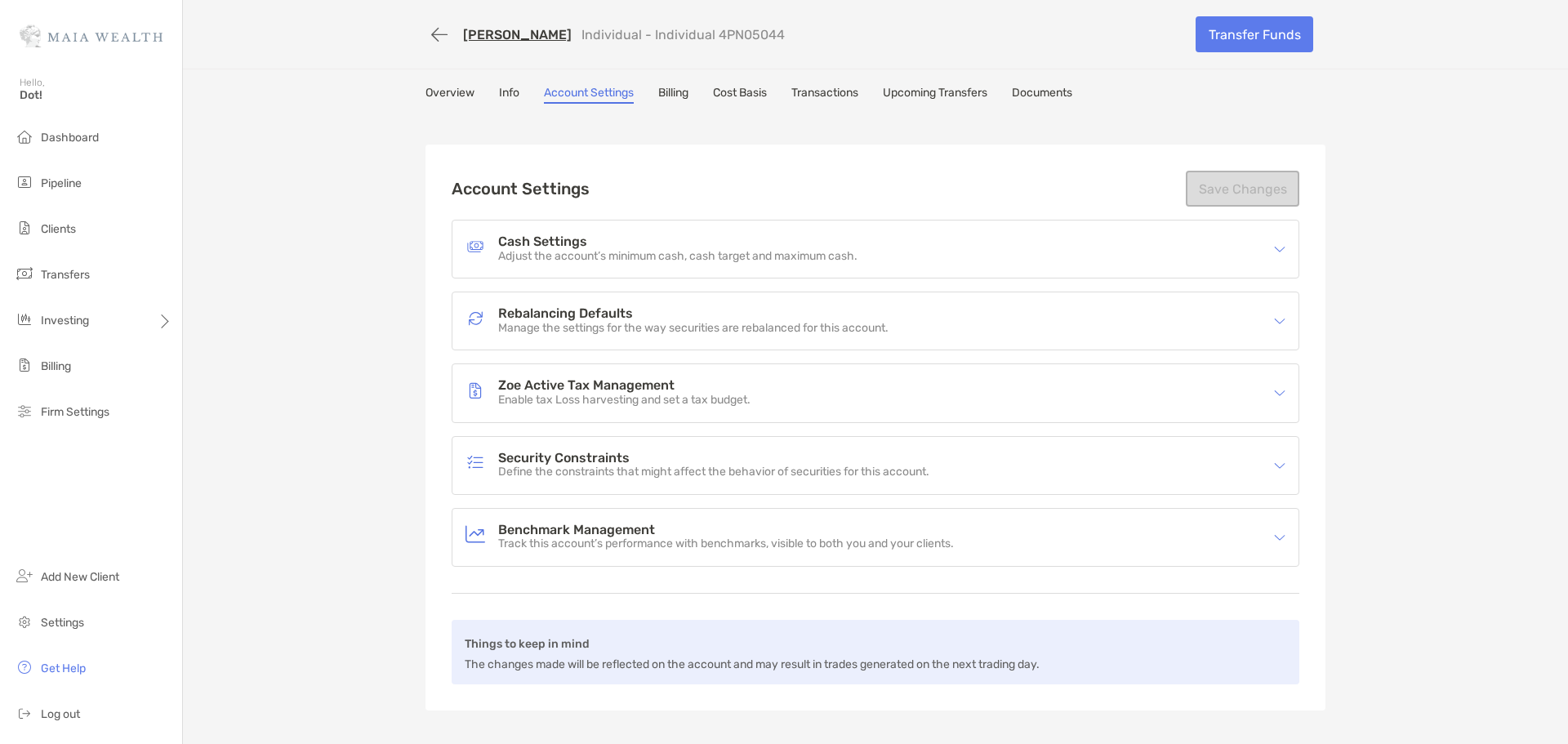
drag, startPoint x: 1534, startPoint y: 370, endPoint x: 1520, endPoint y: 370, distance: 14.0
click at [1529, 370] on div "[PERSON_NAME] Individual - Individual 4PN05044 Transfer Funds Overview Info Acc…" at bounding box center [876, 372] width 1385 height 744
click at [503, 99] on link "Info" at bounding box center [509, 95] width 20 height 18
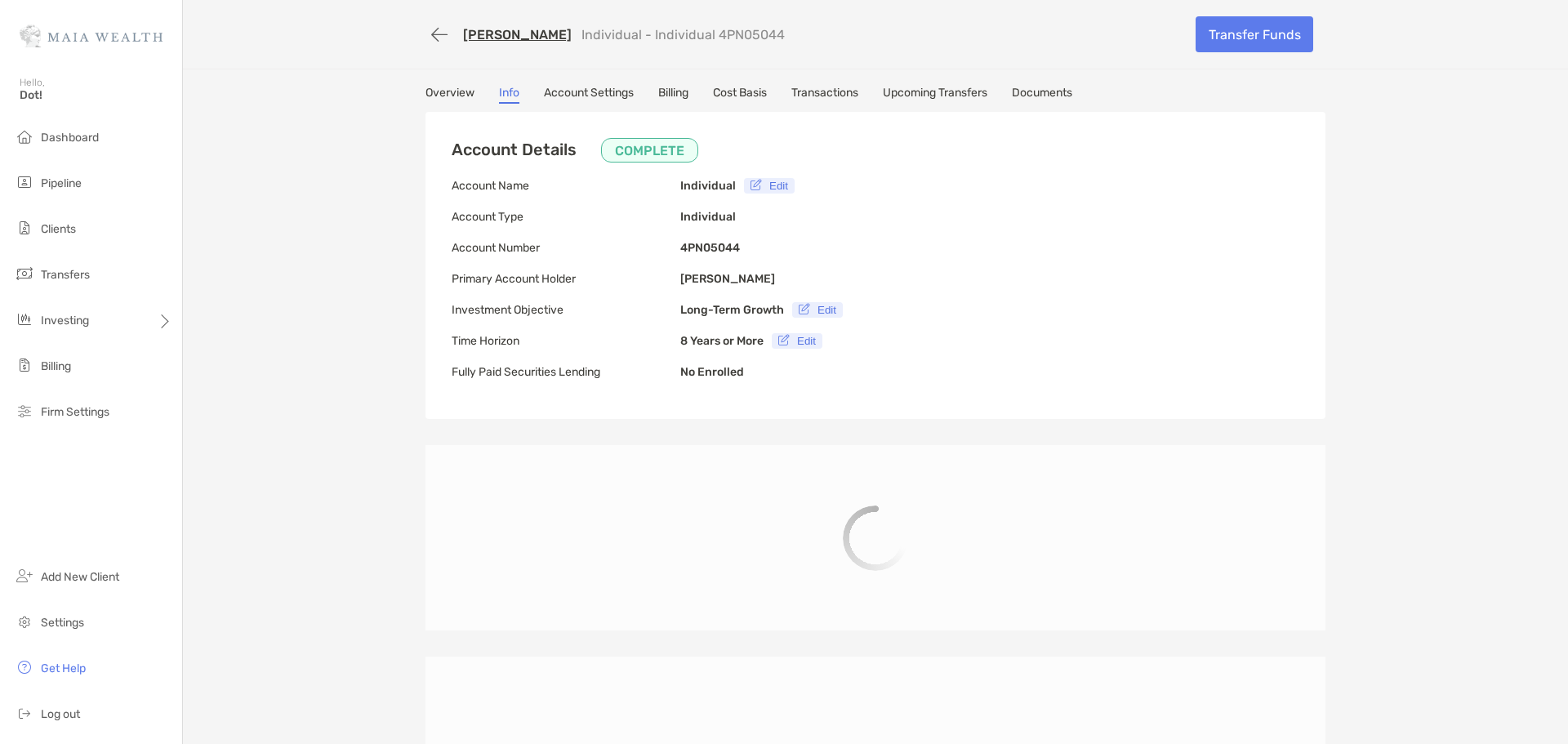
type input "**********"
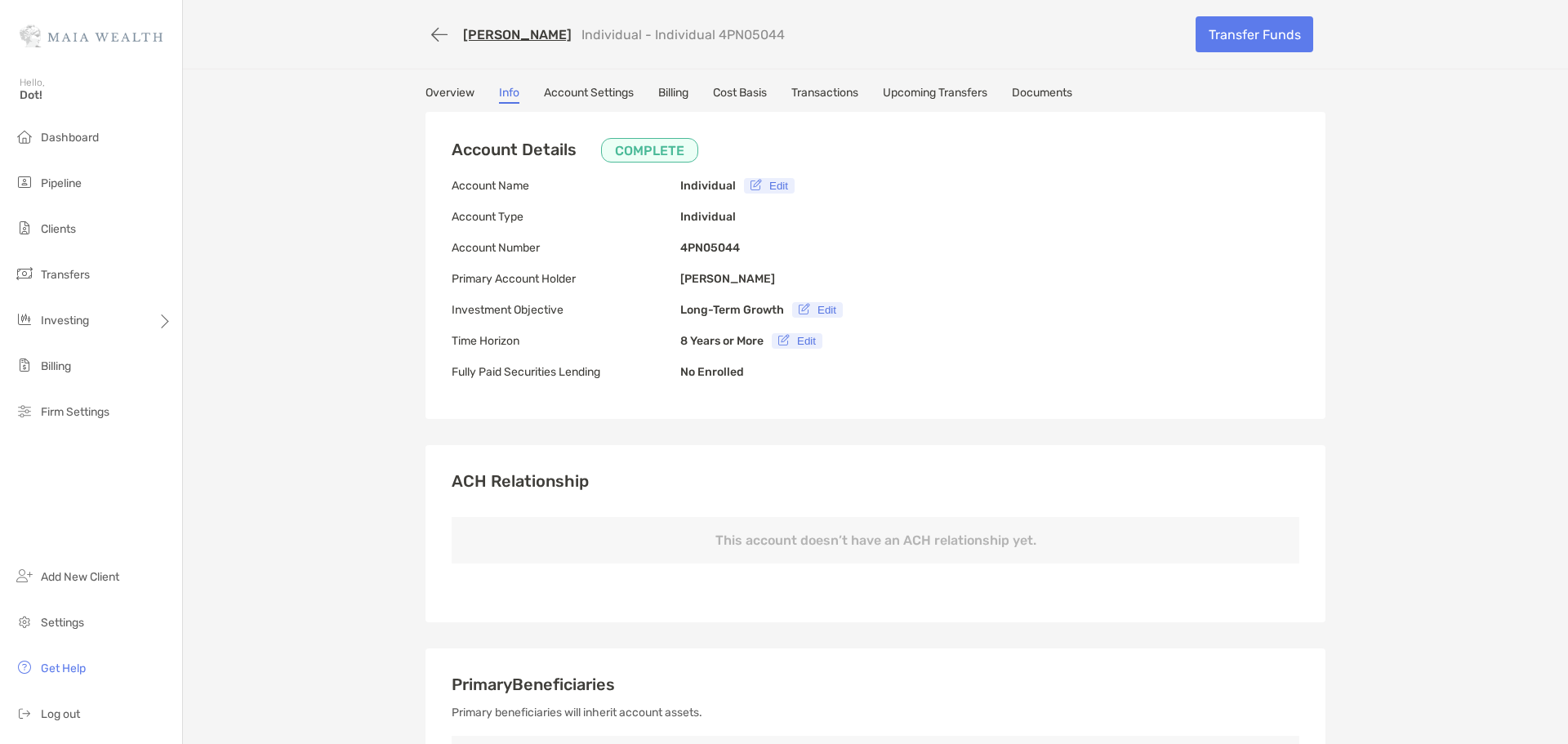
click at [441, 95] on link "Overview" at bounding box center [451, 95] width 49 height 18
